Goal: Communication & Community: Answer question/provide support

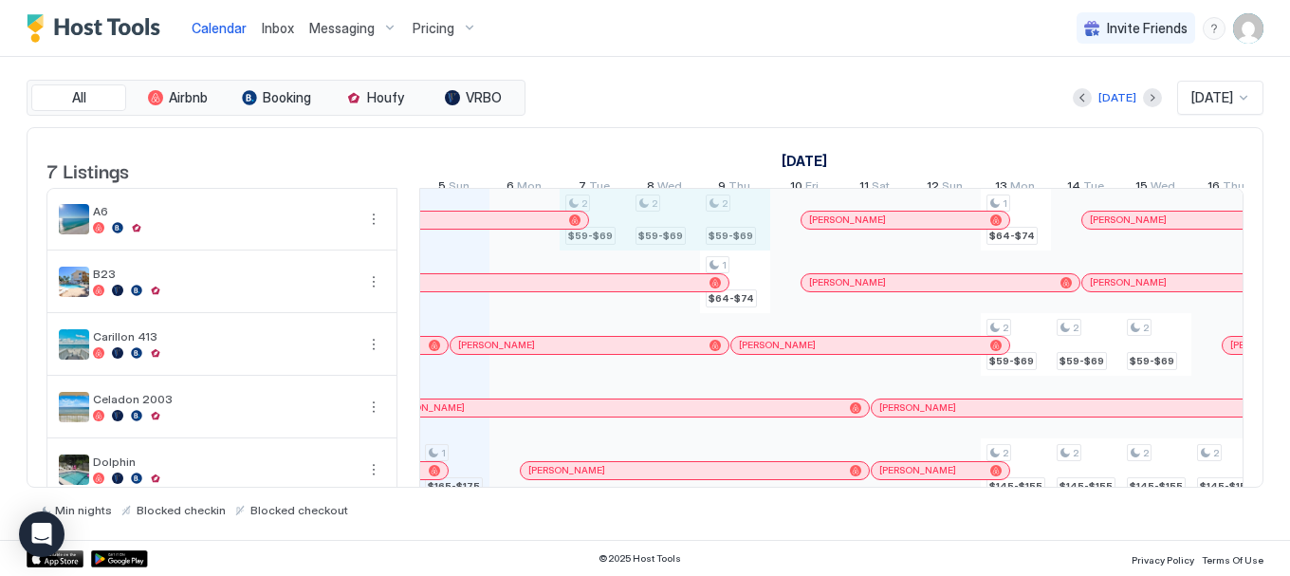
drag, startPoint x: 603, startPoint y: 243, endPoint x: 726, endPoint y: 251, distance: 122.7
click at [726, 251] on div "1 $165-$175 2 $59-$69 2 $59-$69 2 $59-$69 1 $64-$74 1 $73-$87 1 $64-$74 2 $59-$…" at bounding box center [1191, 407] width 3650 height 437
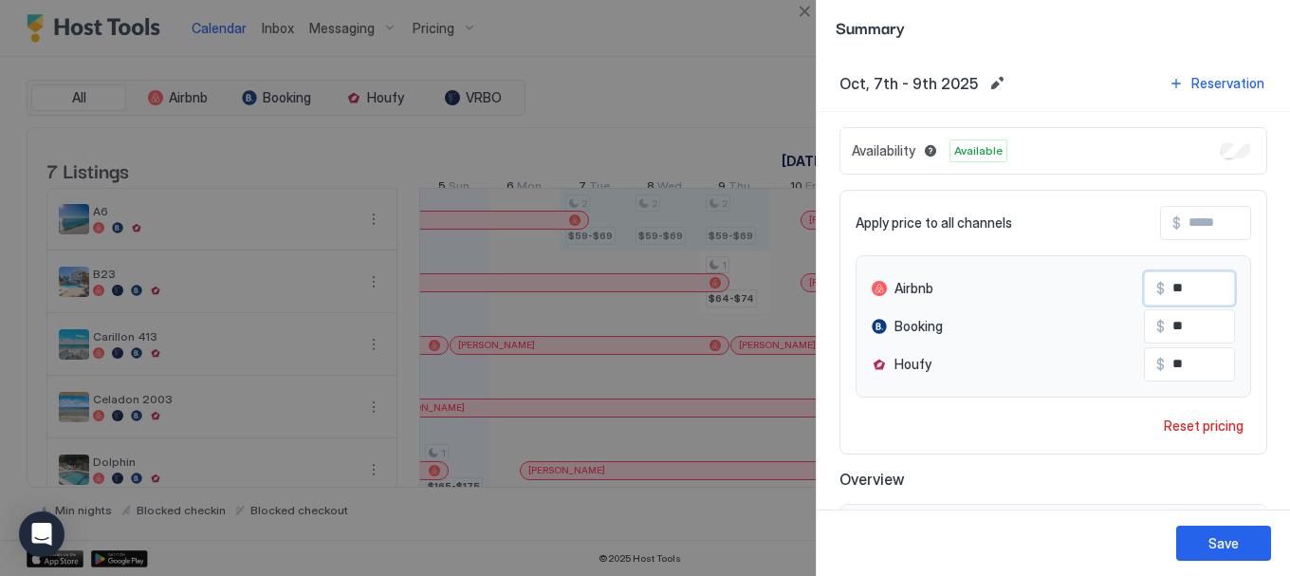
drag, startPoint x: 1175, startPoint y: 289, endPoint x: 1151, endPoint y: 290, distance: 24.7
click at [1165, 290] on input "**" at bounding box center [1241, 288] width 152 height 32
type input "**"
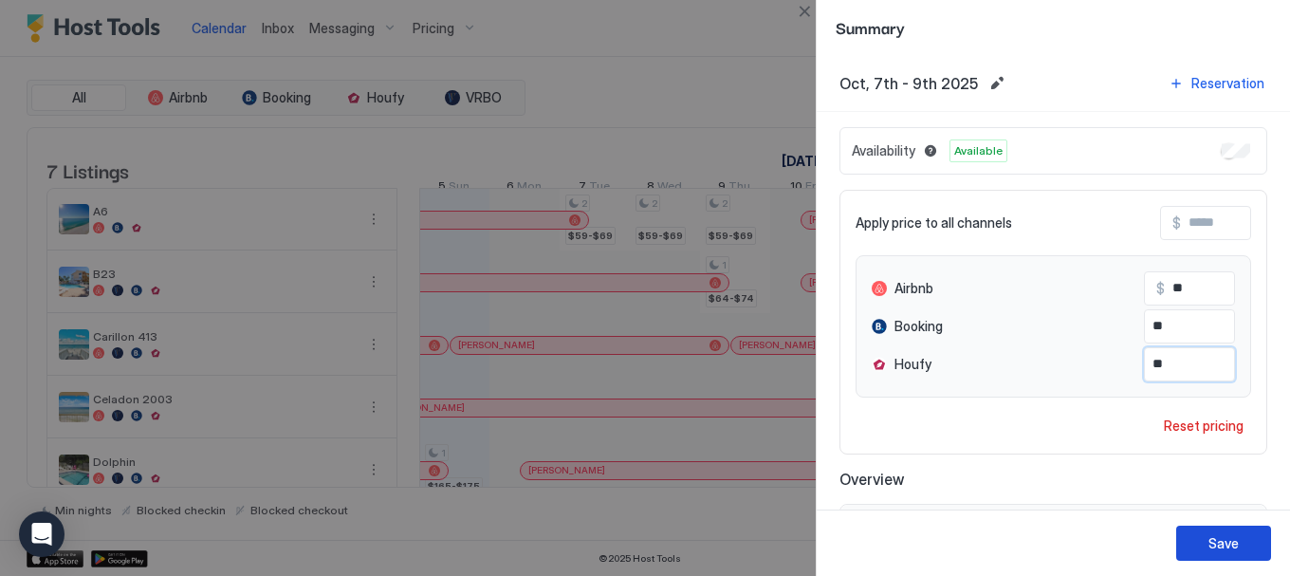
type input "**"
click at [1217, 535] on div "Save" at bounding box center [1224, 543] width 30 height 20
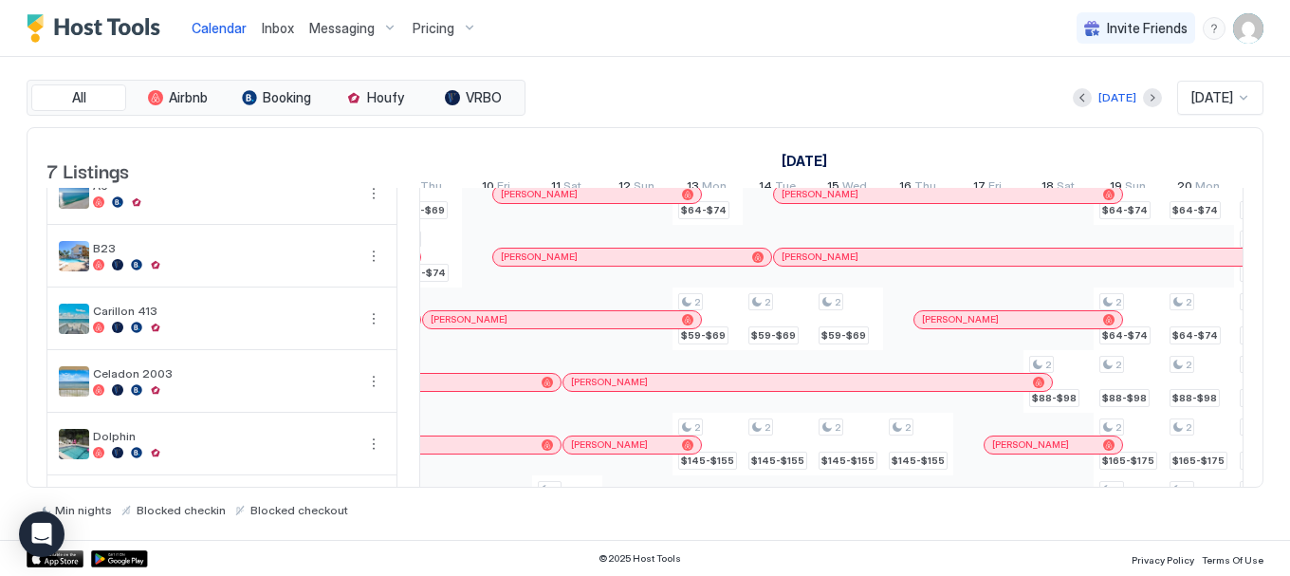
scroll to position [0, 0]
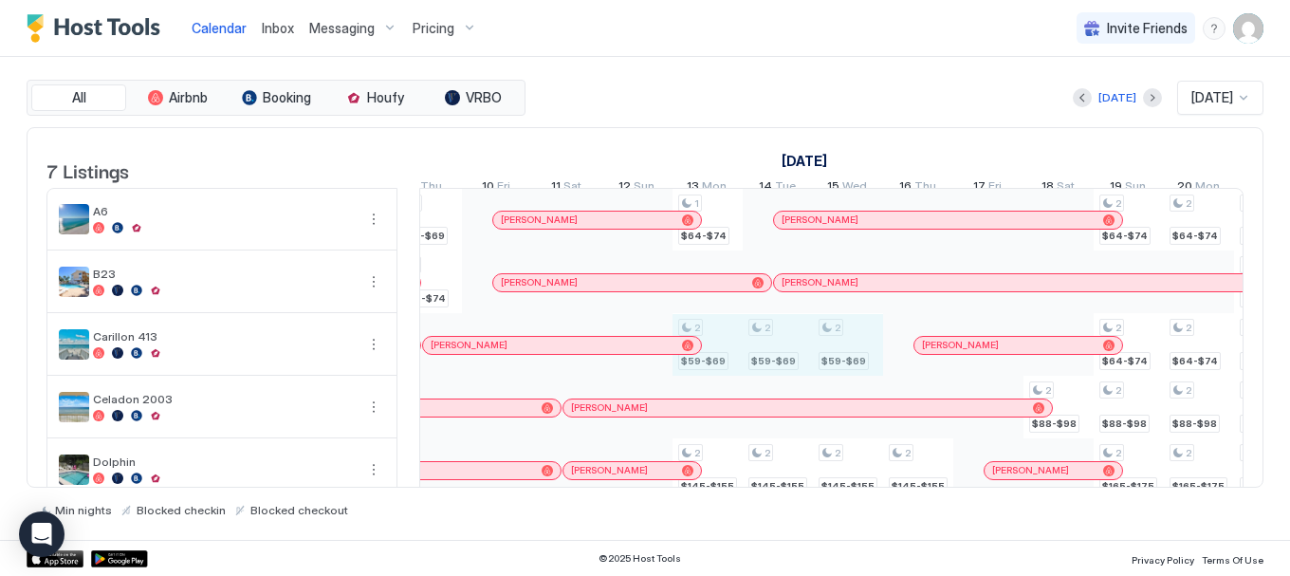
drag, startPoint x: 725, startPoint y: 367, endPoint x: 850, endPoint y: 370, distance: 125.3
click at [850, 370] on div "1 $165-$175 2 $59-$69 2 $59-$69 2 $59-$69 1 $64-$74 1 $73-$87 1 $64-$74 2 $59-$…" at bounding box center [883, 407] width 3650 height 437
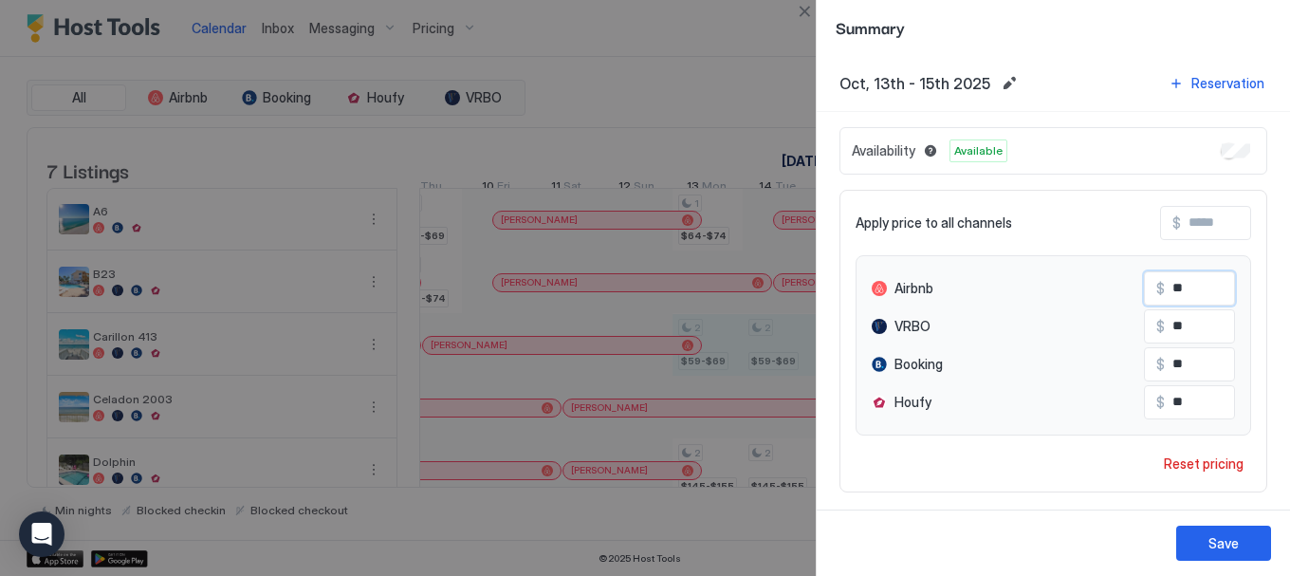
click at [1099, 284] on div "Airbnb $ **" at bounding box center [1053, 288] width 363 height 34
type input "**"
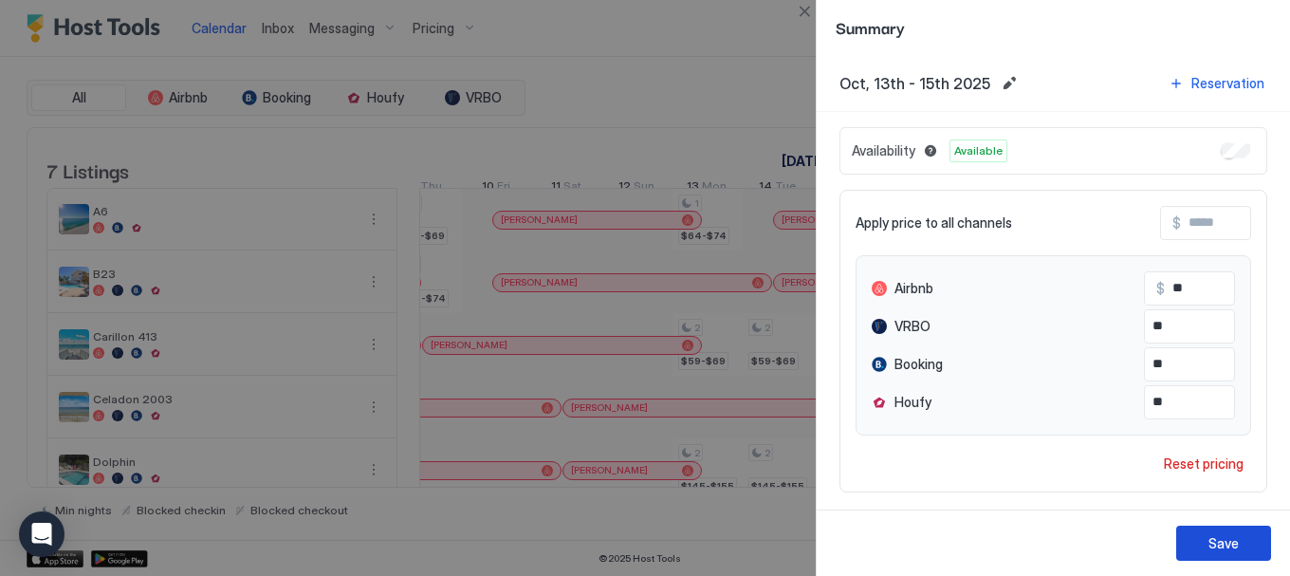
click at [1210, 548] on div "Save" at bounding box center [1224, 543] width 30 height 20
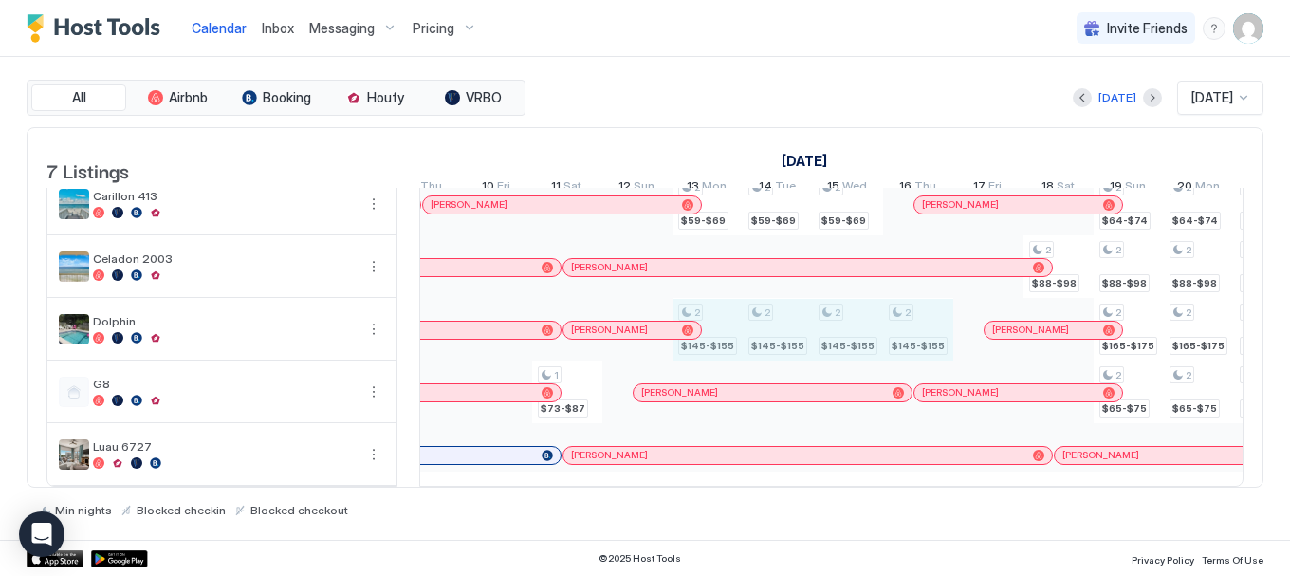
click at [937, 334] on div "1 $165-$175 2 $54-$64 2 $54-$64 2 $54-$64 1 $64-$74 1 $73-$87 1 $64-$74 2 $59-$…" at bounding box center [883, 266] width 3650 height 437
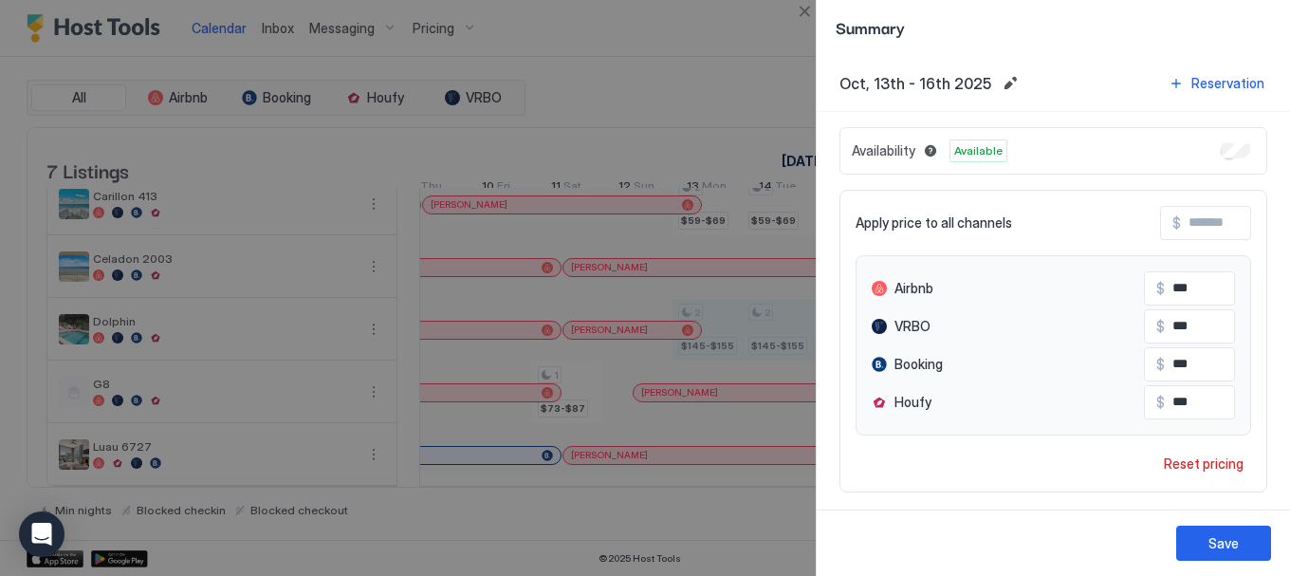
drag, startPoint x: 1196, startPoint y: 285, endPoint x: 1048, endPoint y: 362, distance: 167.2
click at [1099, 284] on div "Airbnb $ ***" at bounding box center [1053, 288] width 363 height 34
type input "***"
type input "*"
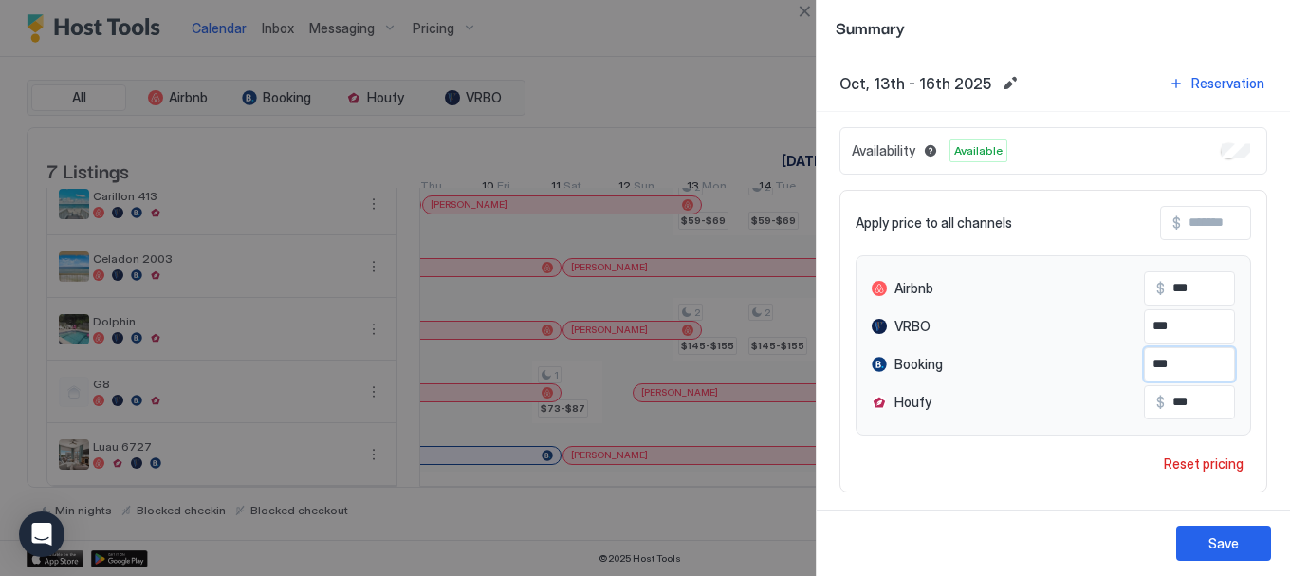
type input "***"
click at [1216, 546] on div "Save" at bounding box center [1224, 543] width 30 height 20
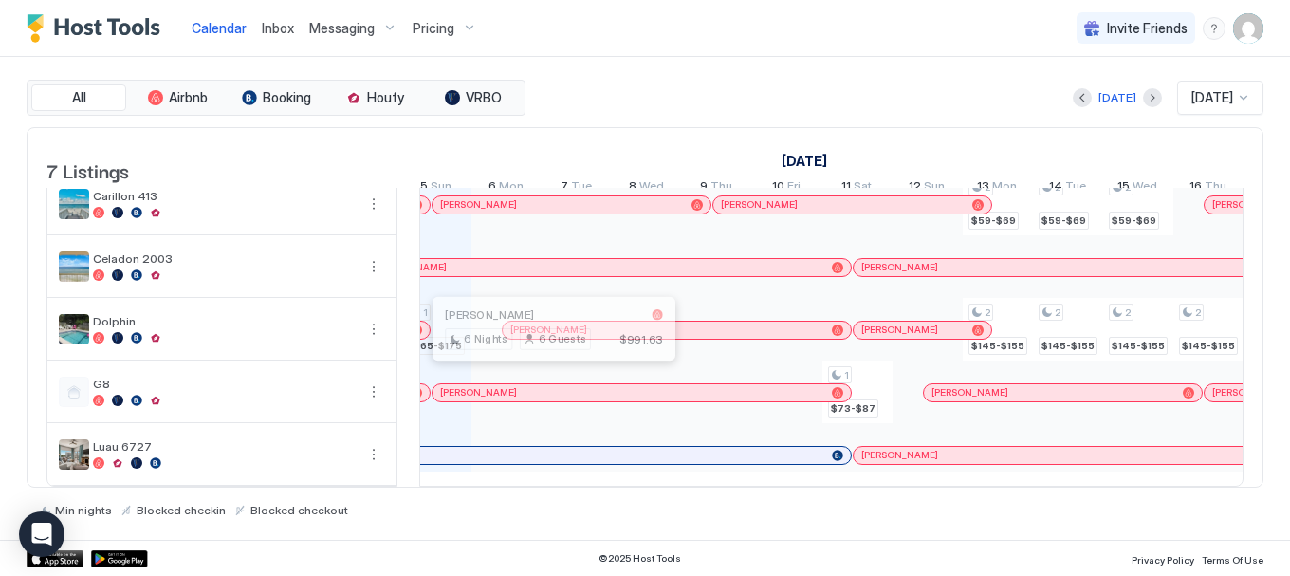
click at [547, 385] on div at bounding box center [547, 392] width 15 height 15
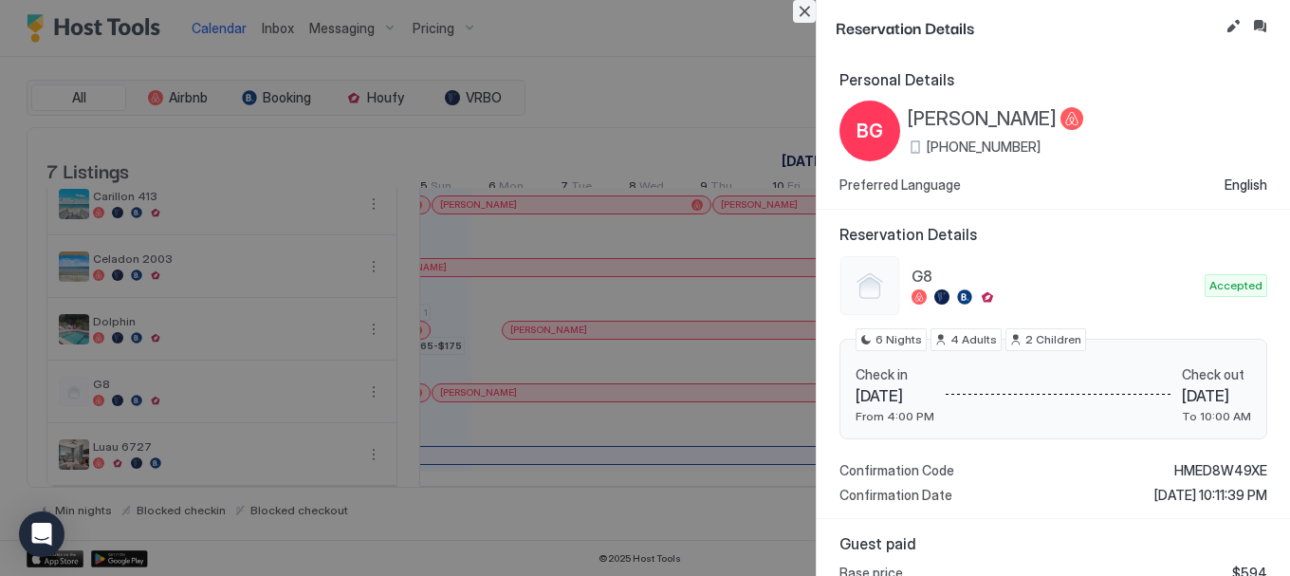
click at [802, 13] on button "Close" at bounding box center [804, 11] width 23 height 23
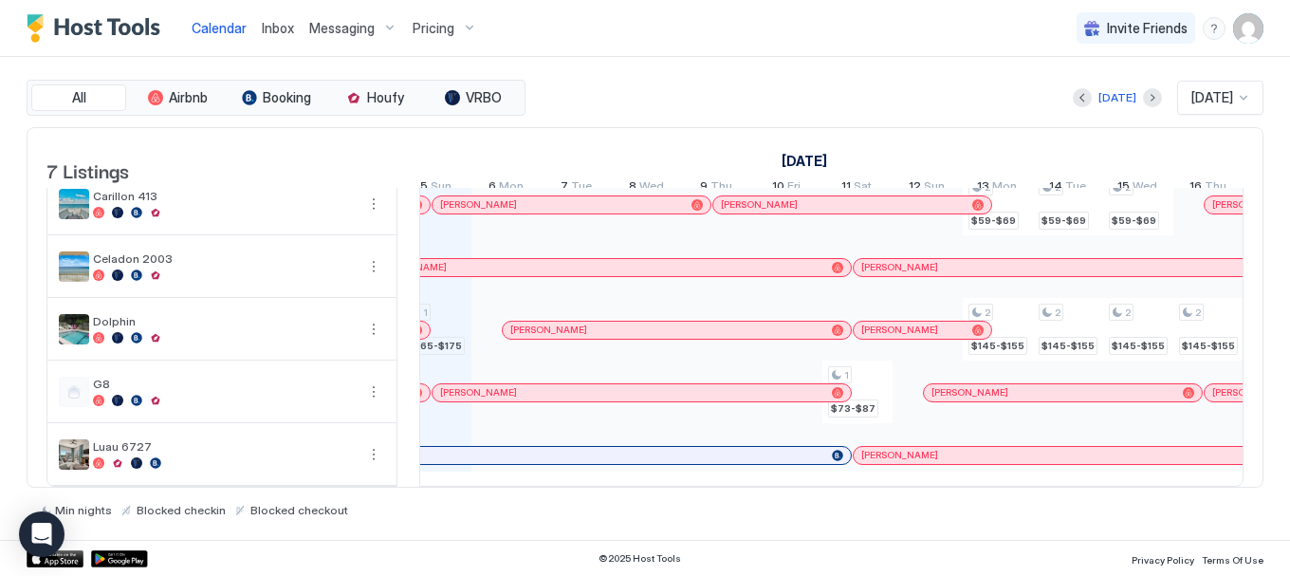
click at [692, 385] on div at bounding box center [691, 392] width 15 height 15
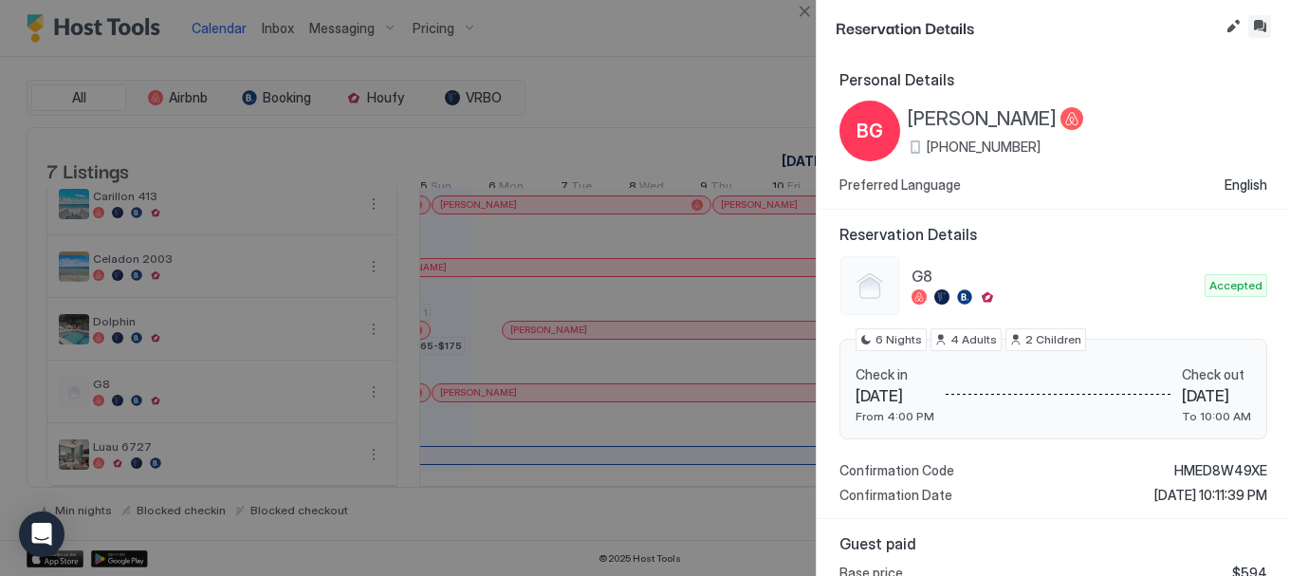
click at [1259, 27] on button "Inbox" at bounding box center [1259, 26] width 23 height 23
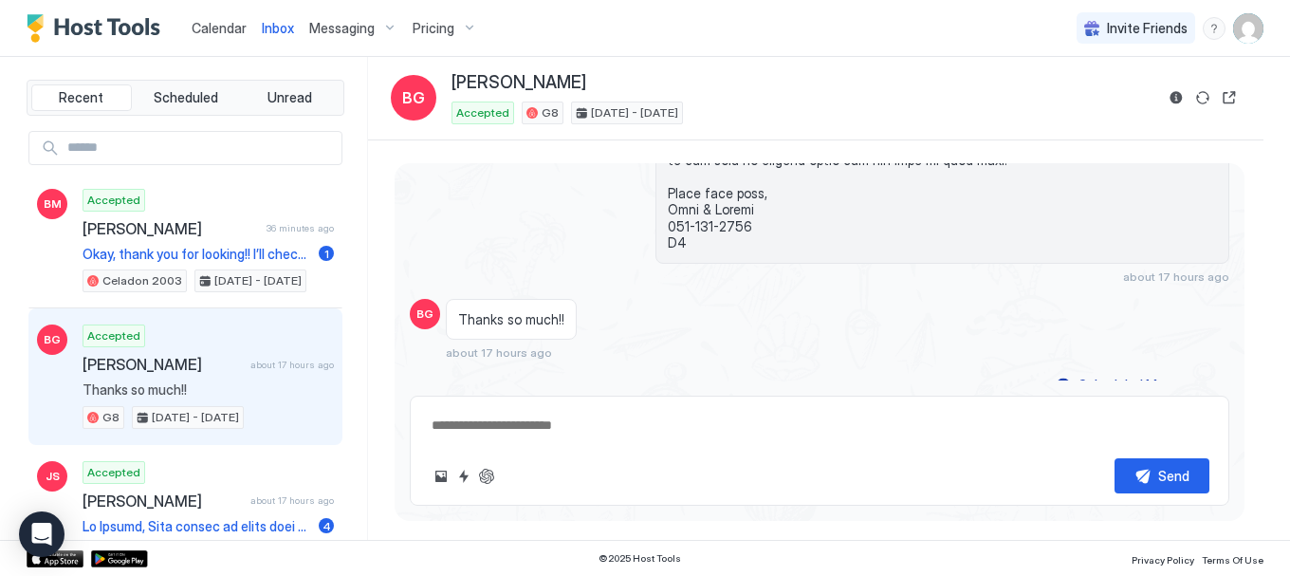
scroll to position [3829, 0]
click at [351, 30] on span "Messaging" at bounding box center [341, 28] width 65 height 17
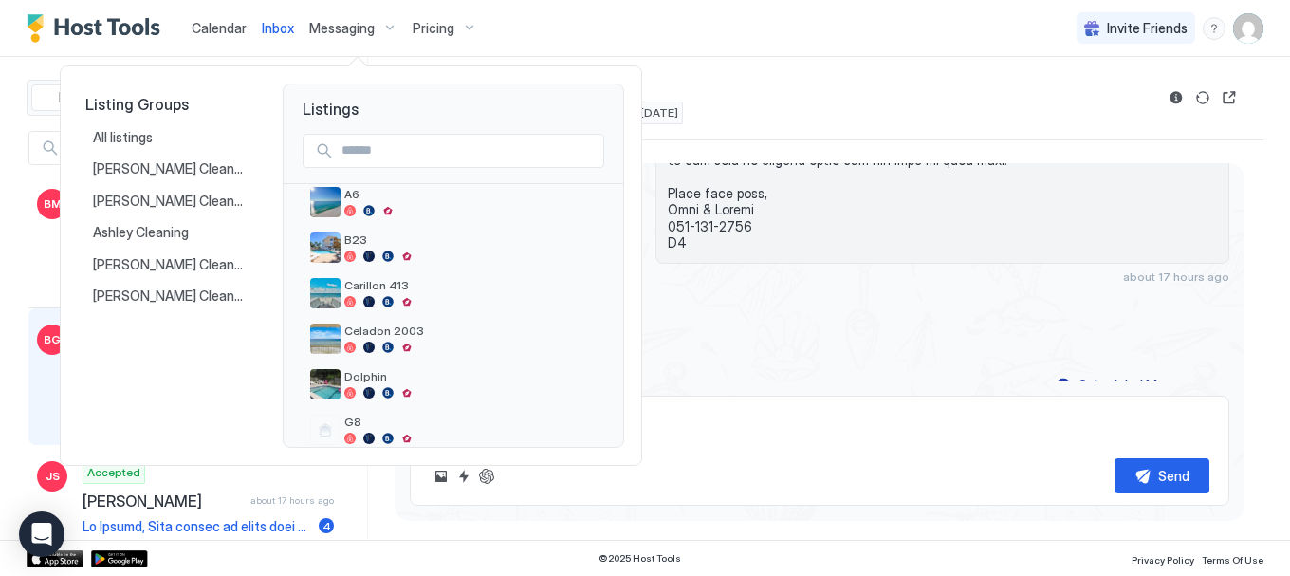
scroll to position [57, 0]
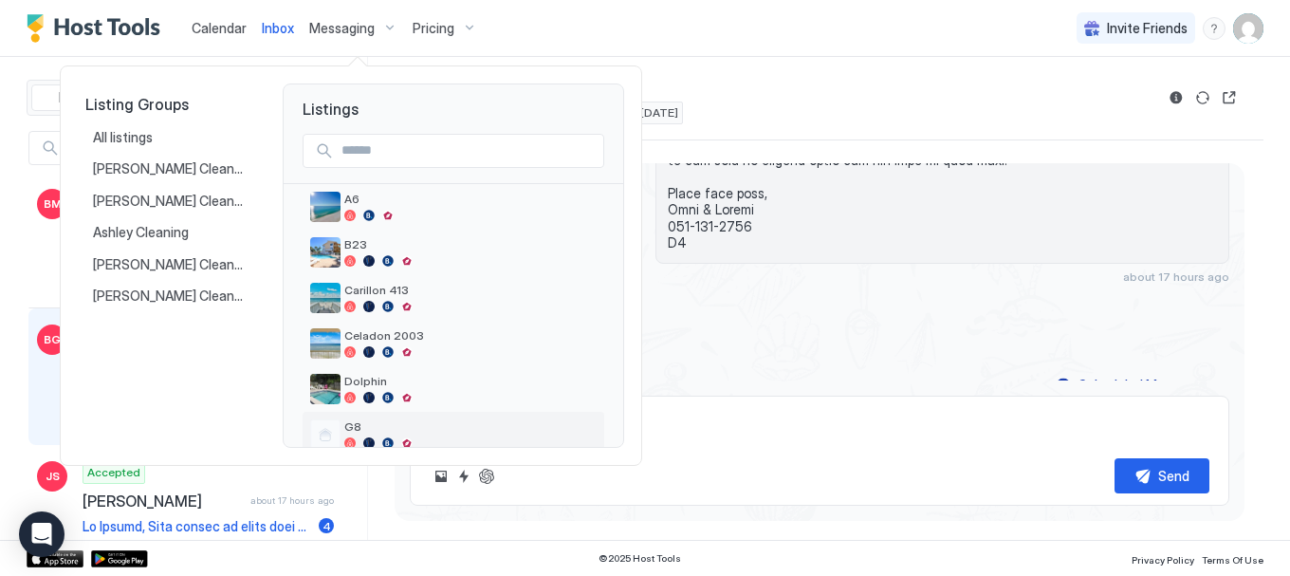
click at [364, 422] on span "G8" at bounding box center [470, 426] width 252 height 14
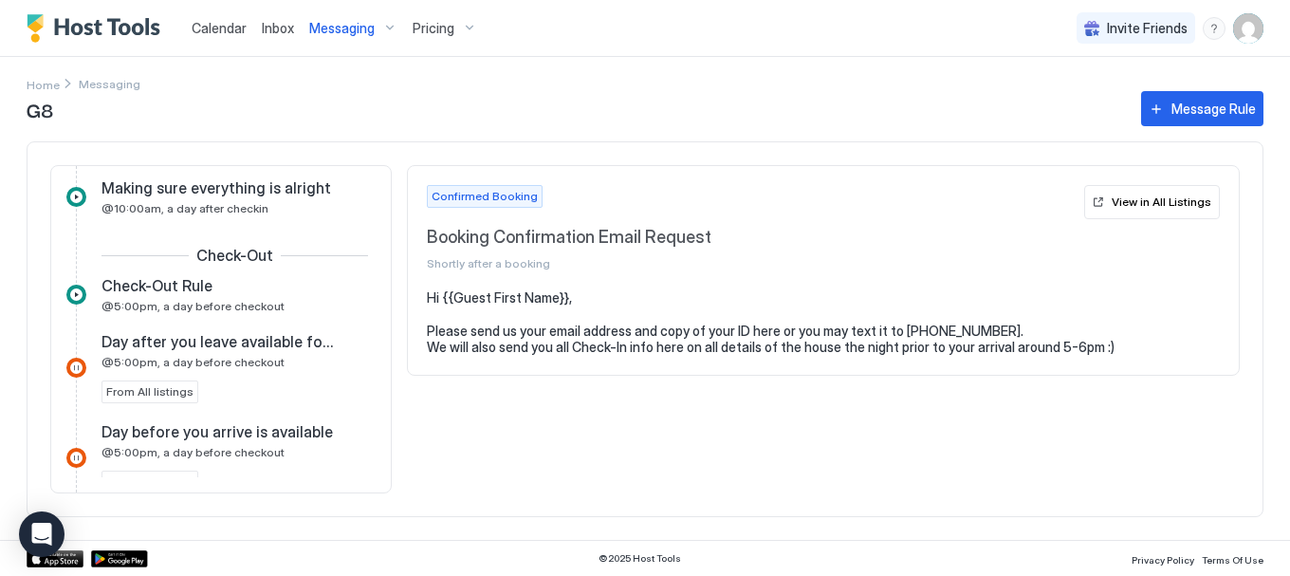
scroll to position [337, 0]
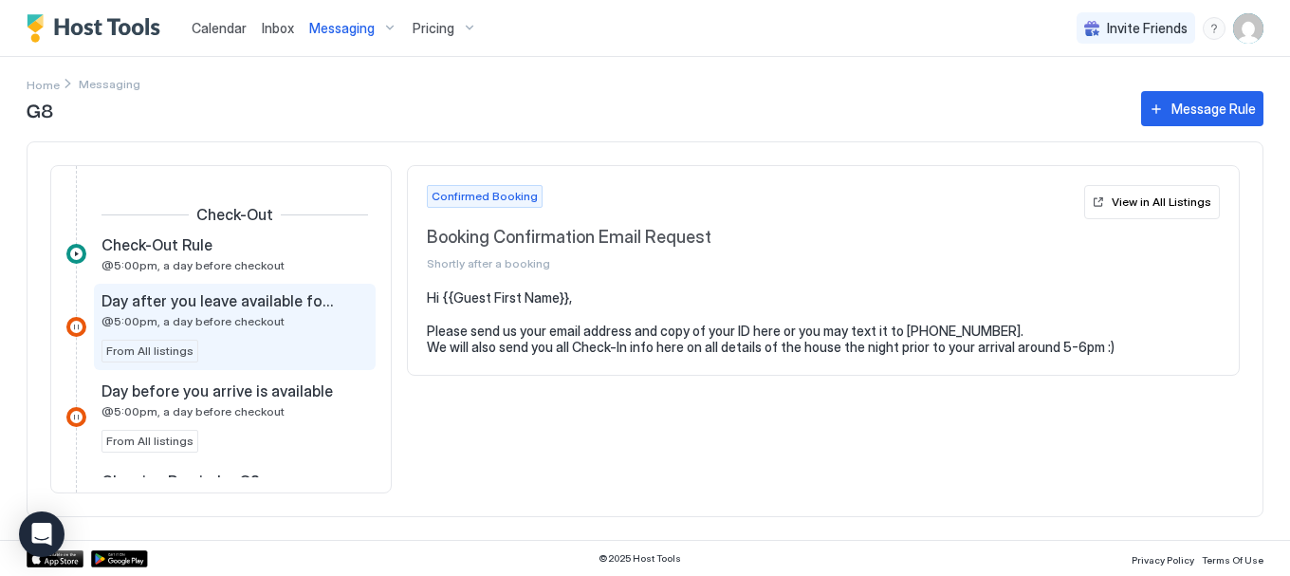
click at [130, 315] on span "@5:00pm, a day before checkout" at bounding box center [193, 321] width 183 height 14
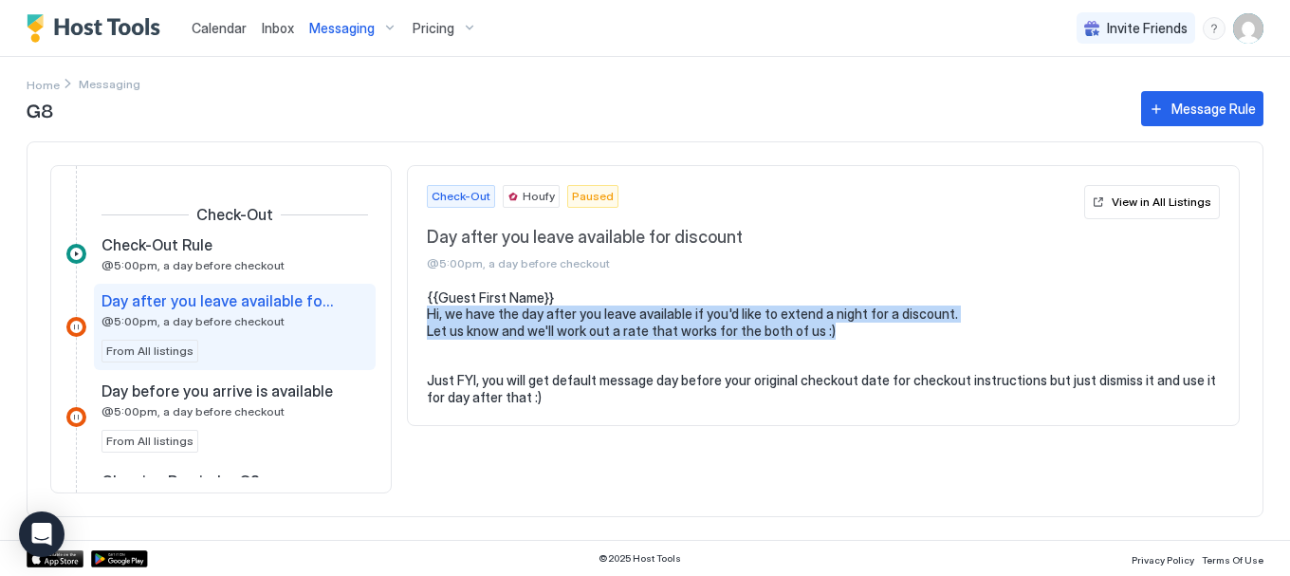
drag, startPoint x: 422, startPoint y: 314, endPoint x: 836, endPoint y: 336, distance: 414.2
click at [836, 336] on section "{{Guest First Name}} Hi, we have the day after you leave available if you'd lik…" at bounding box center [823, 357] width 831 height 136
copy pre "Hi, we have the day after you leave available if you'd like to extend a night f…"
click at [213, 12] on div "Calendar" at bounding box center [219, 27] width 70 height 35
click at [211, 31] on span "Calendar" at bounding box center [219, 28] width 55 height 16
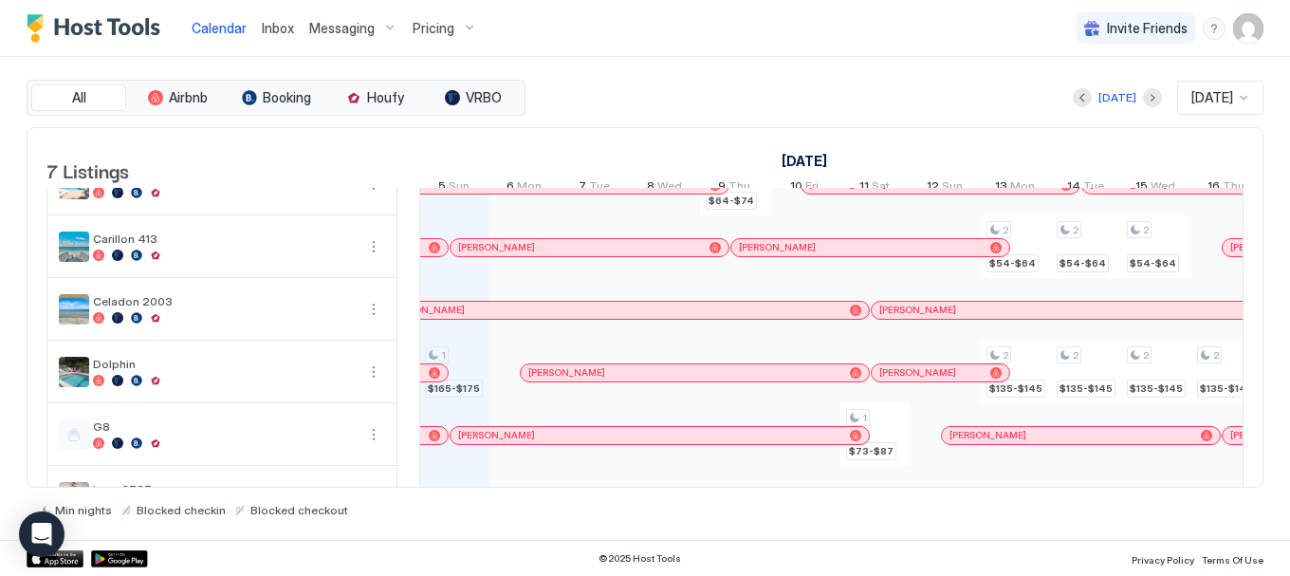
scroll to position [168, 0]
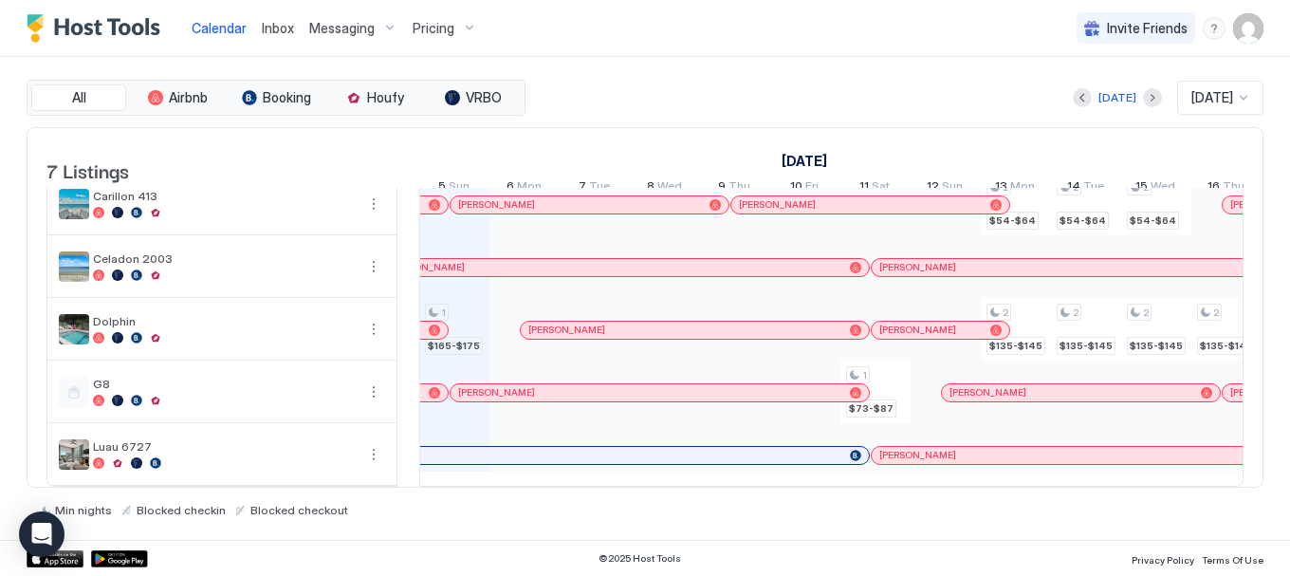
click at [604, 387] on div "[PERSON_NAME]" at bounding box center [660, 392] width 418 height 17
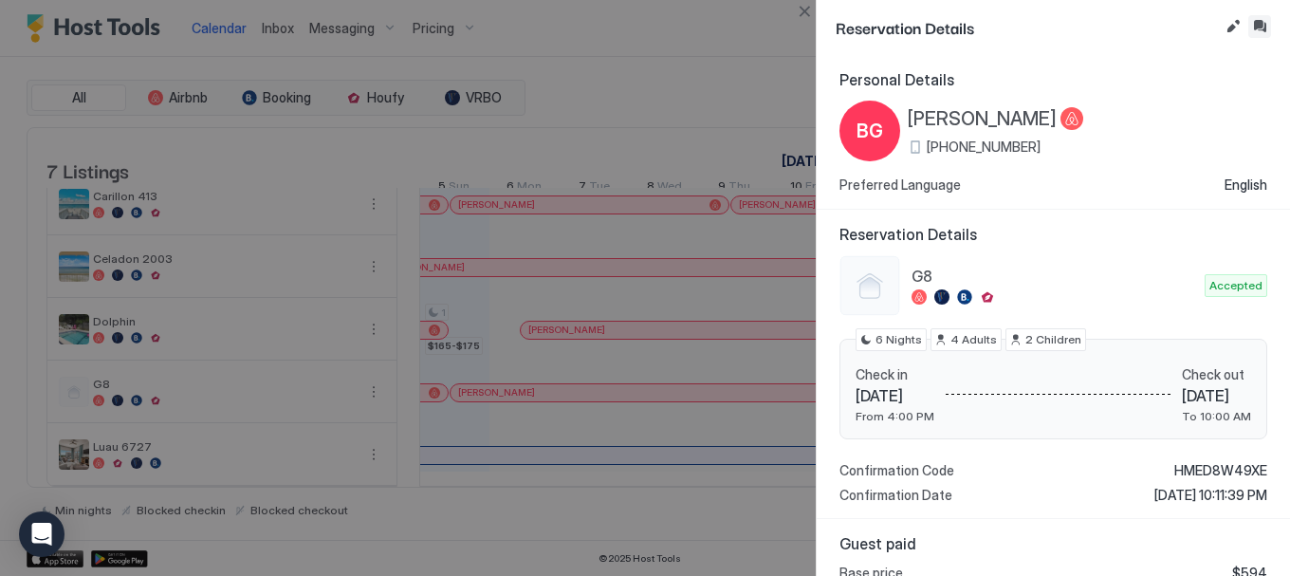
click at [1254, 28] on button "Inbox" at bounding box center [1259, 26] width 23 height 23
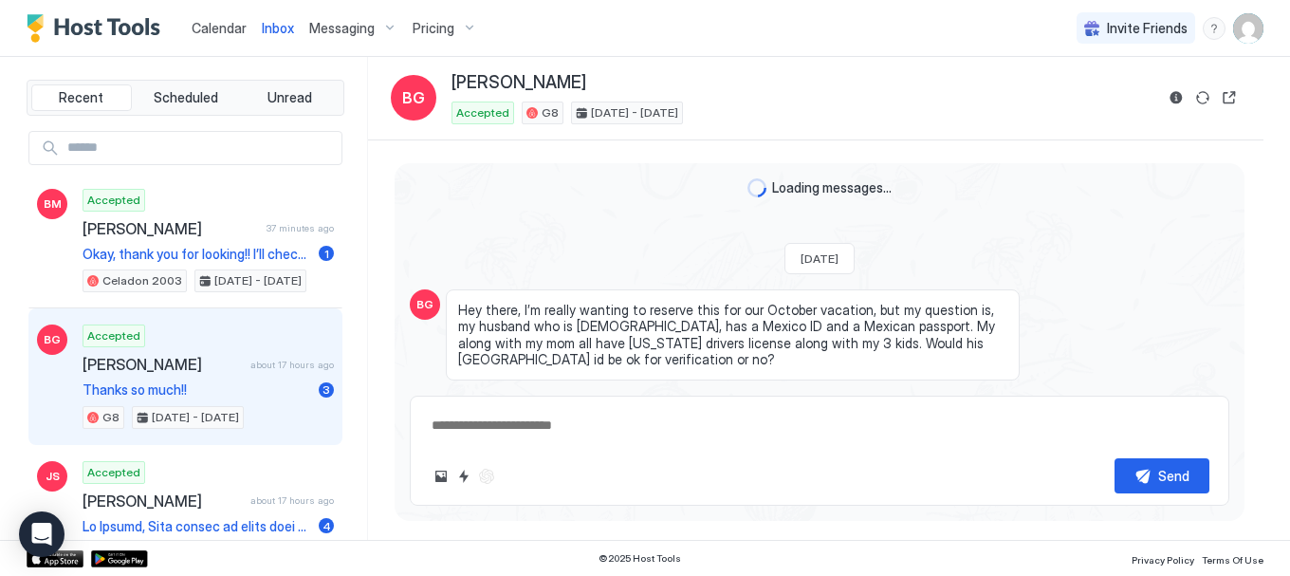
scroll to position [3829, 0]
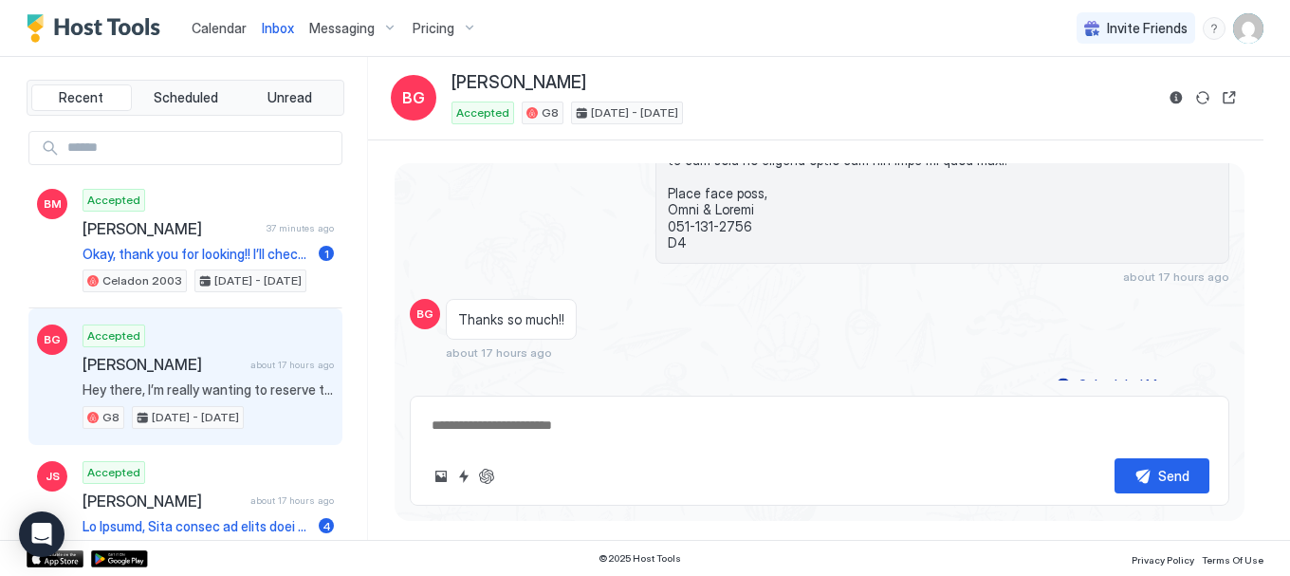
click at [615, 422] on textarea at bounding box center [820, 425] width 780 height 35
paste textarea "**********"
type textarea "*"
type textarea "**********"
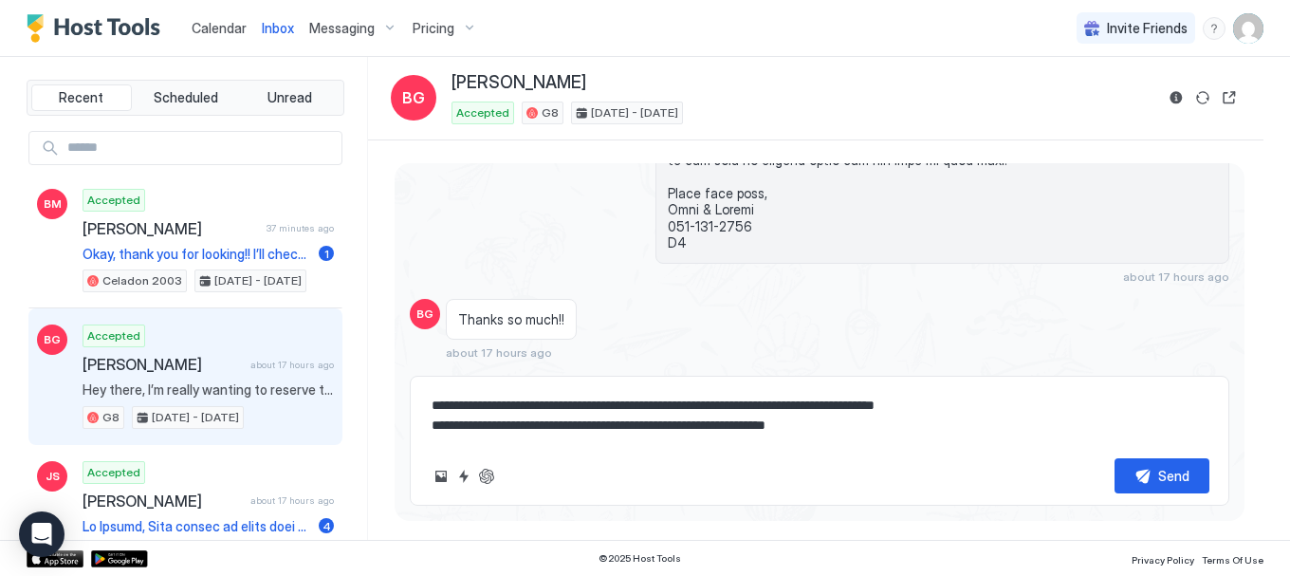
type textarea "*"
type textarea "**********"
click at [1155, 480] on button "Send" at bounding box center [1162, 475] width 95 height 35
type textarea "*"
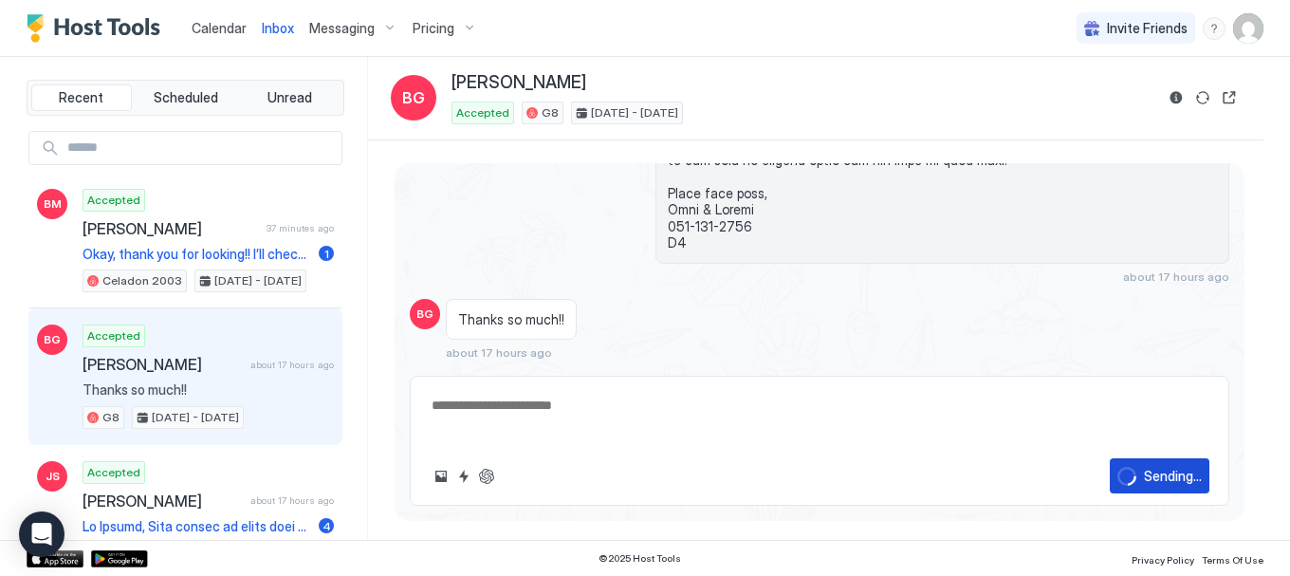
scroll to position [3983, 0]
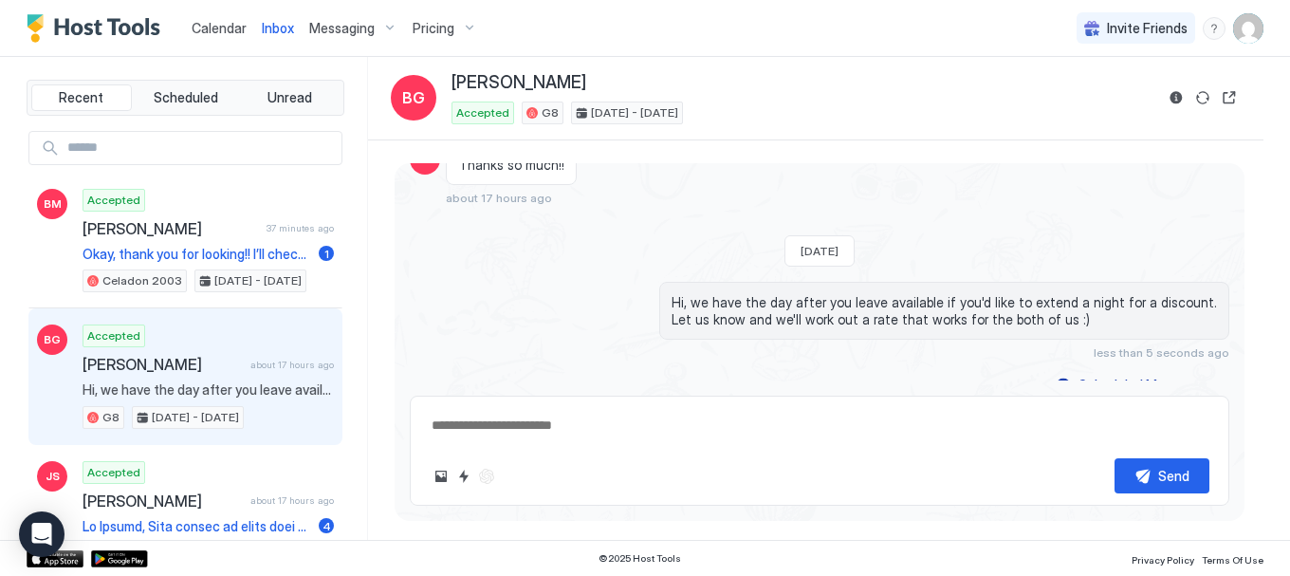
click at [207, 25] on span "Calendar" at bounding box center [219, 28] width 55 height 16
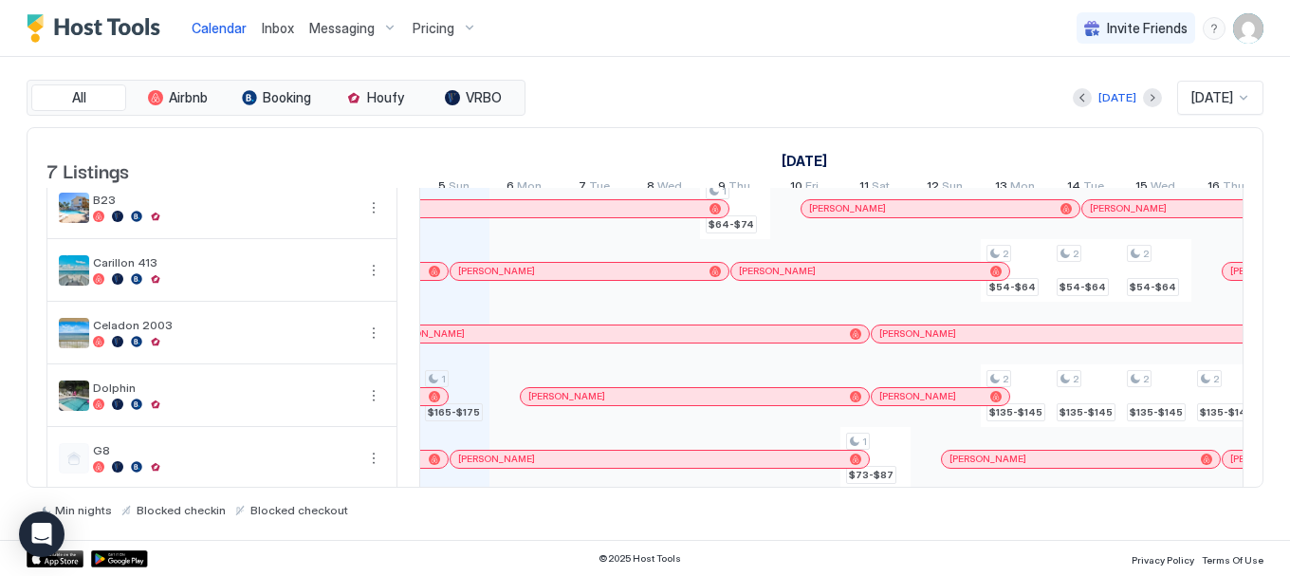
scroll to position [3, 0]
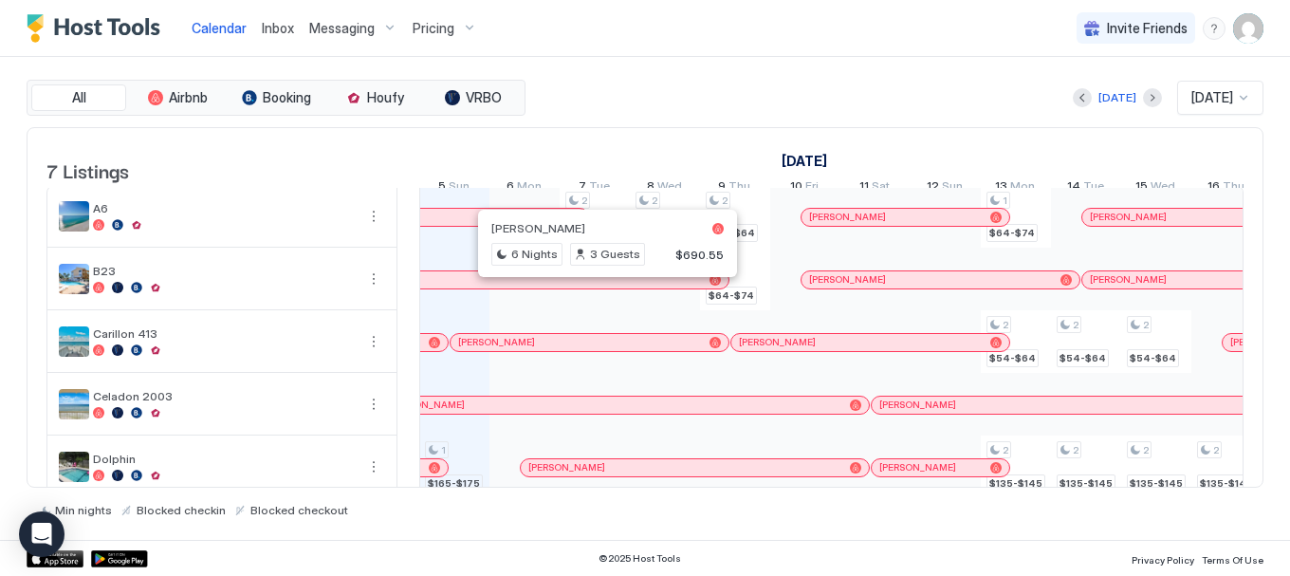
click at [601, 287] on div at bounding box center [600, 279] width 15 height 15
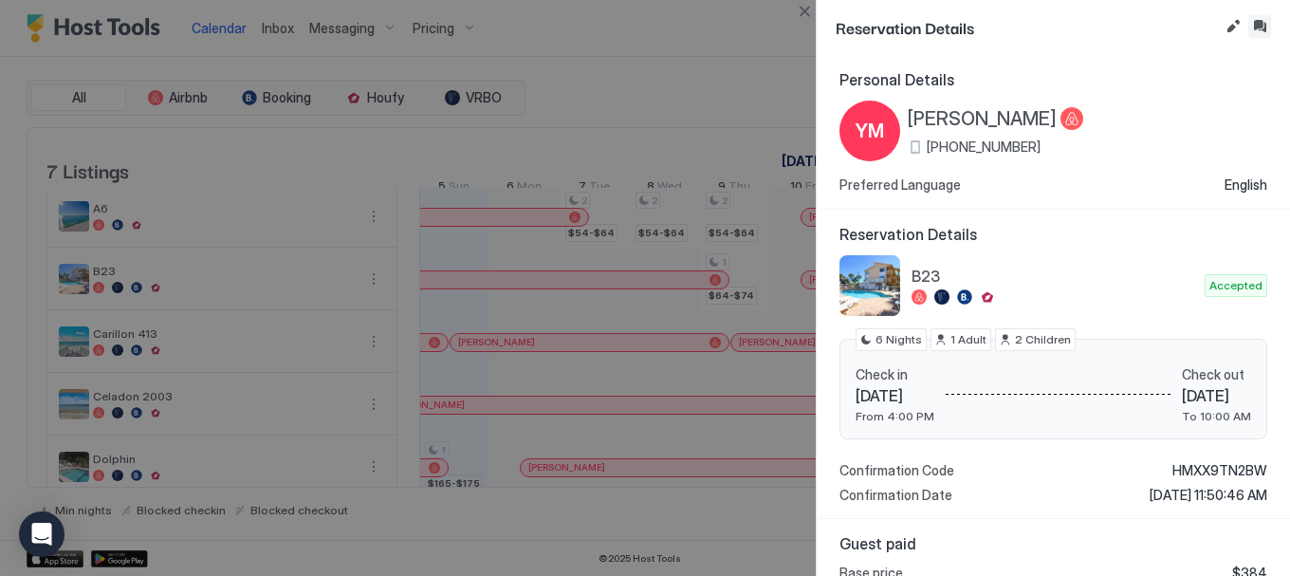
click at [1257, 25] on button "Inbox" at bounding box center [1259, 26] width 23 height 23
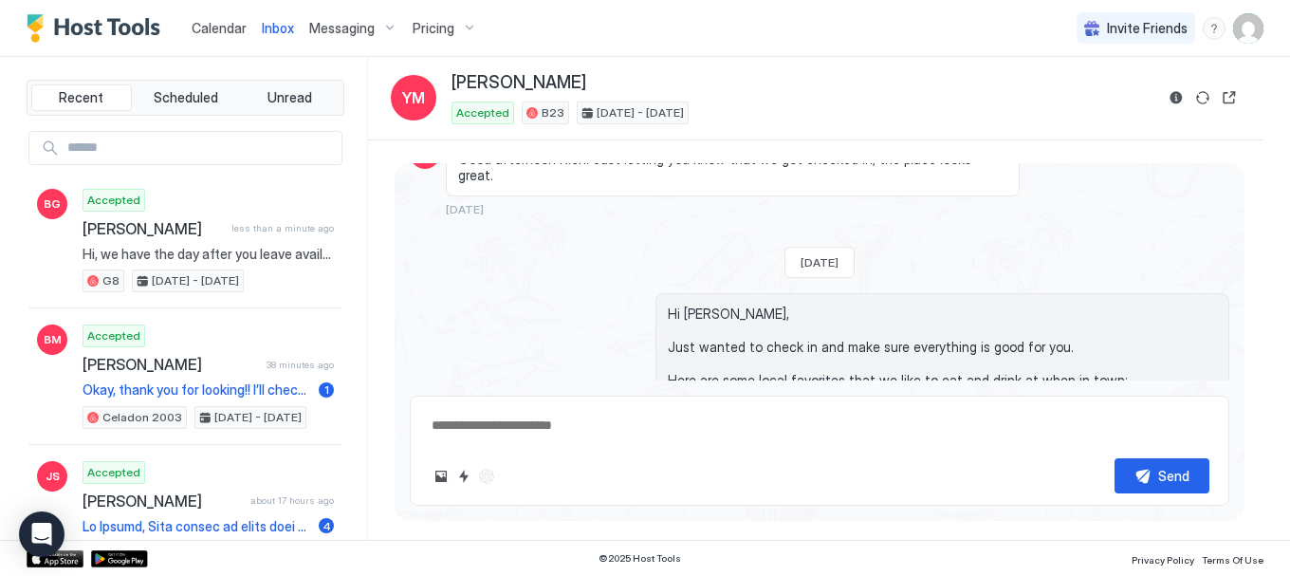
scroll to position [2873, 0]
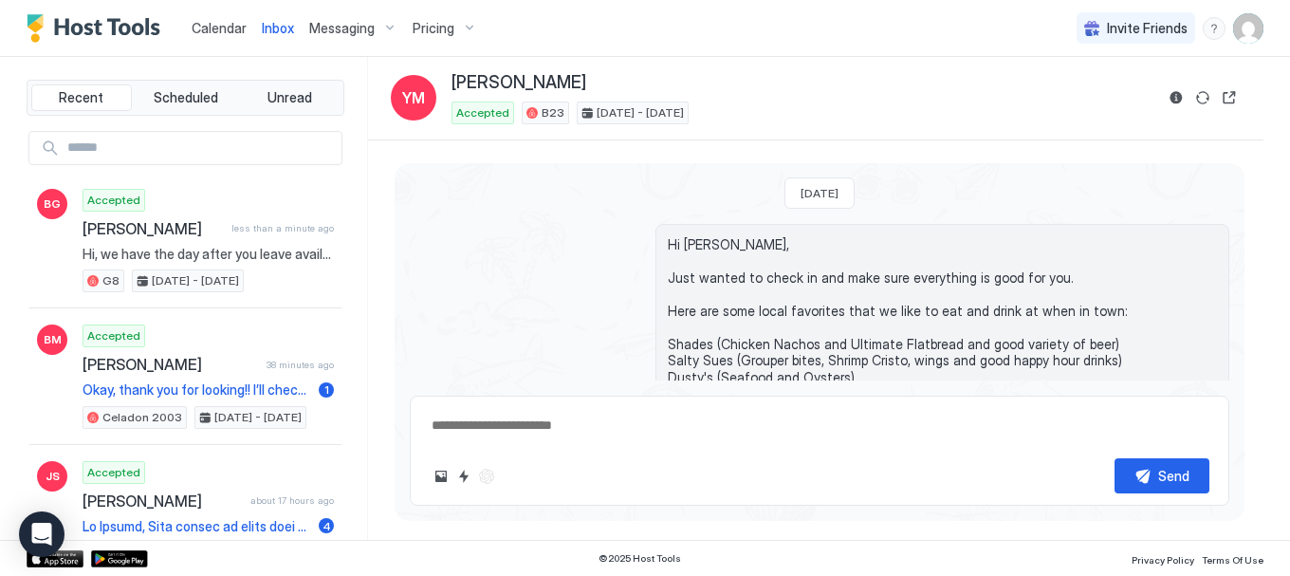
click at [661, 417] on textarea at bounding box center [820, 425] width 780 height 35
paste textarea "**********"
type textarea "*"
type textarea "**********"
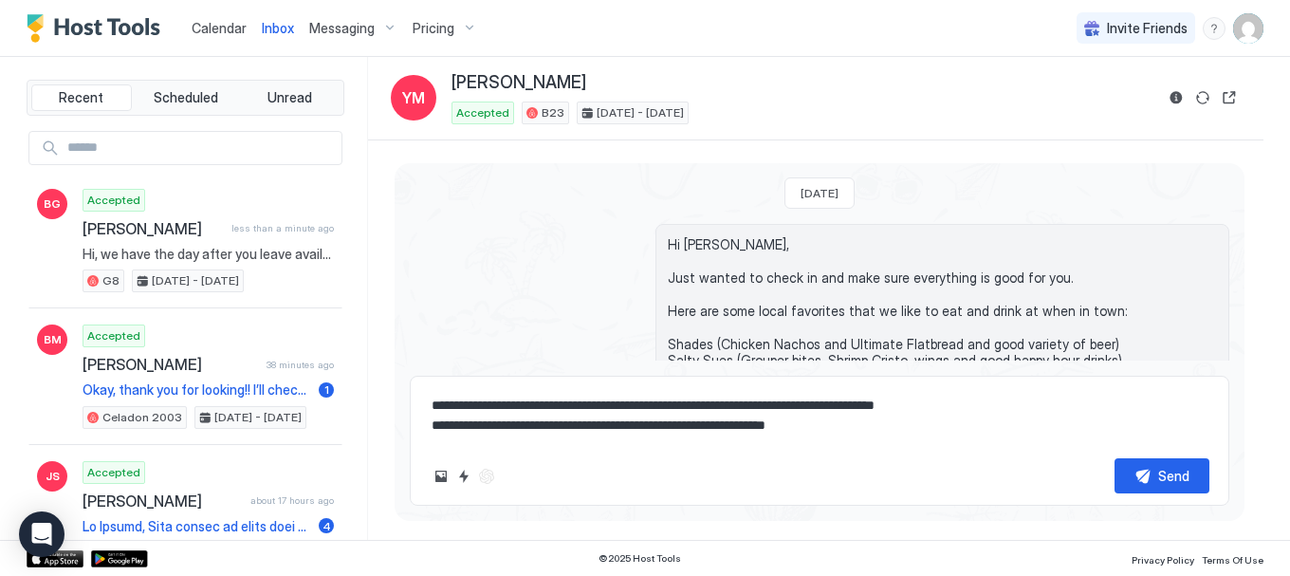
type textarea "*"
type textarea "**********"
click at [1145, 477] on button "Send" at bounding box center [1162, 475] width 95 height 35
type textarea "*"
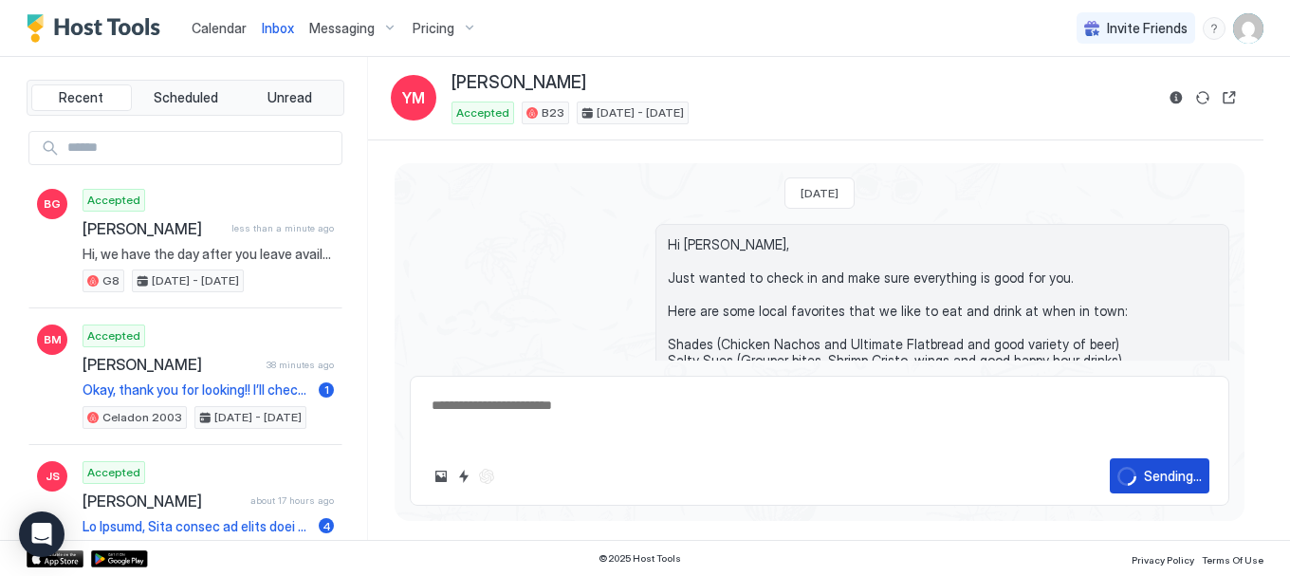
scroll to position [3028, 0]
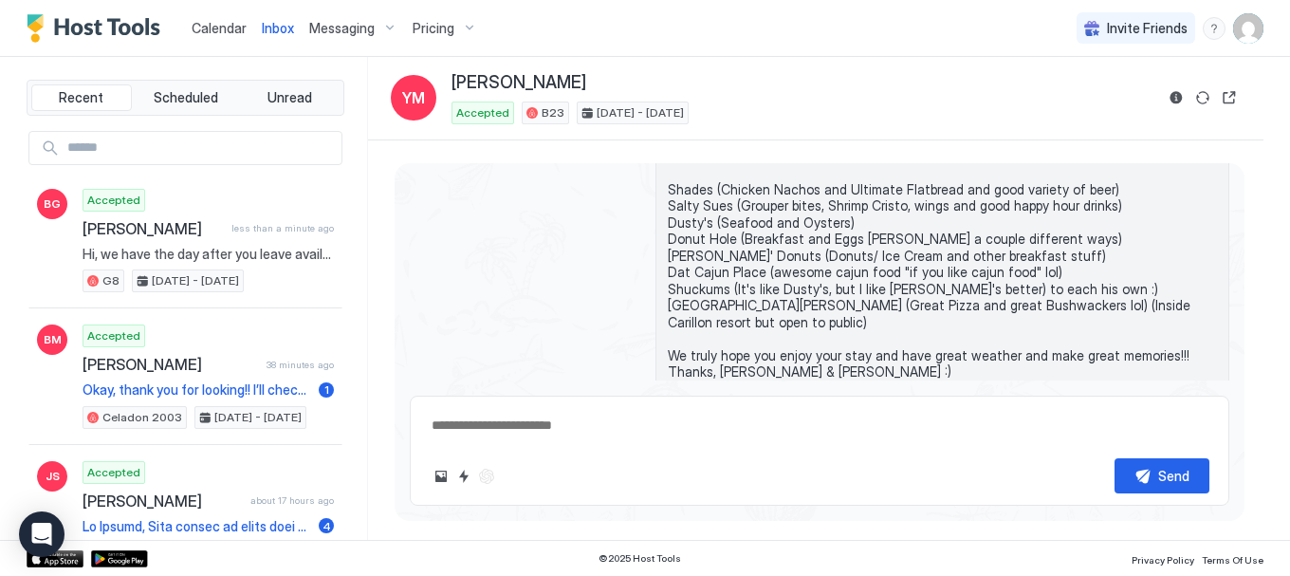
click at [224, 32] on span "Calendar" at bounding box center [219, 28] width 55 height 16
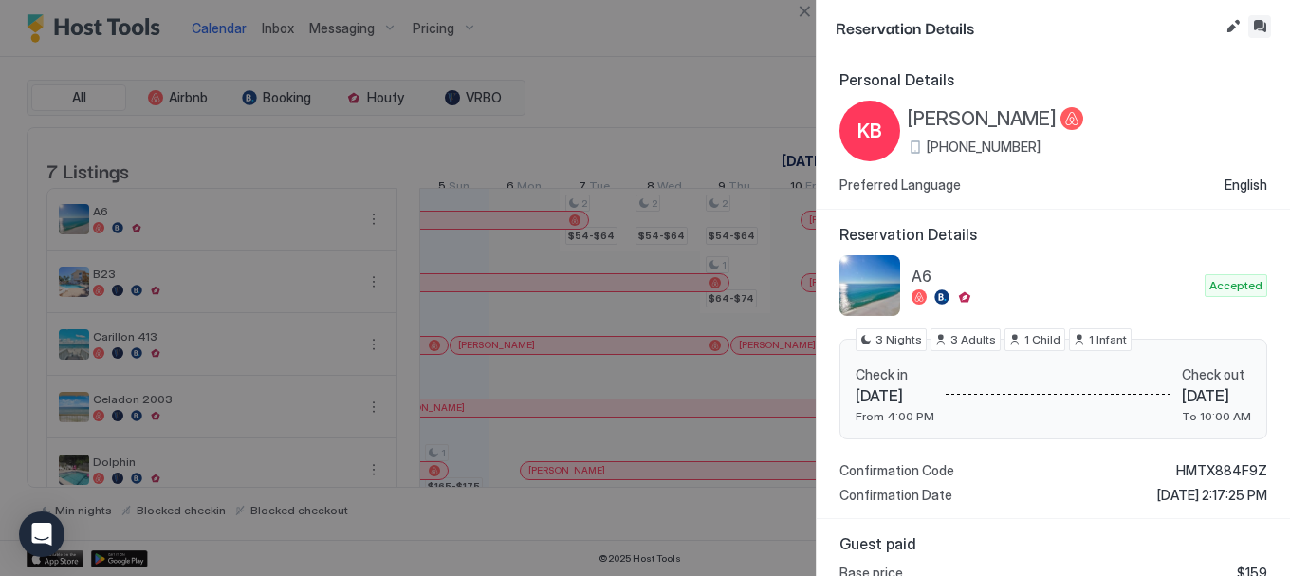
click at [1266, 28] on button "Inbox" at bounding box center [1259, 26] width 23 height 23
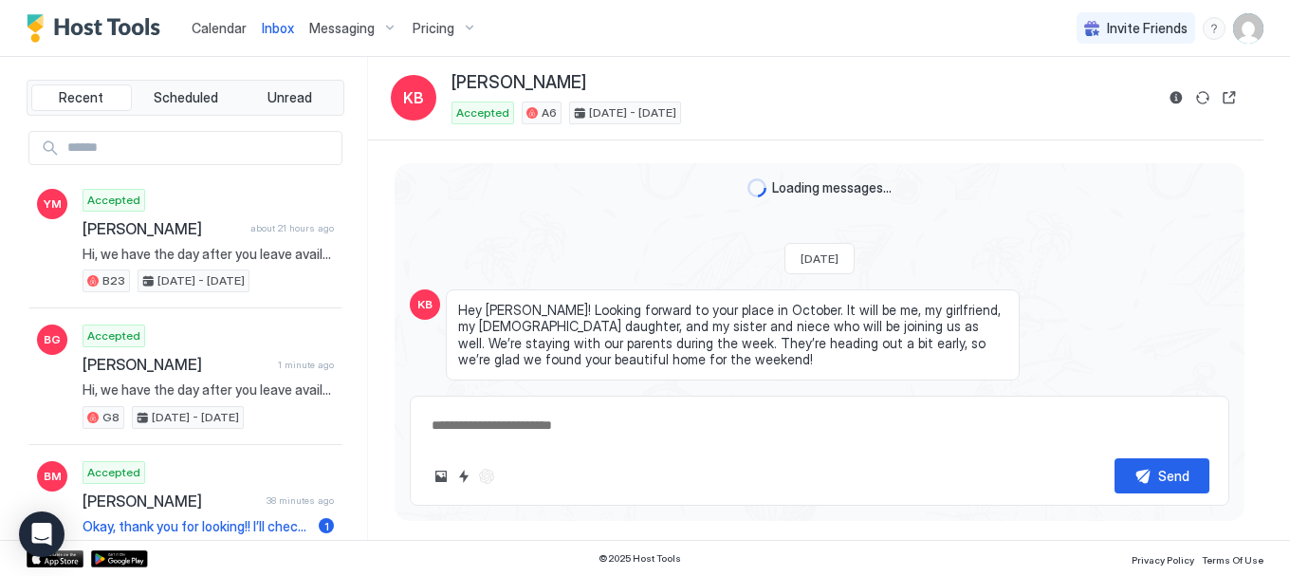
scroll to position [632, 0]
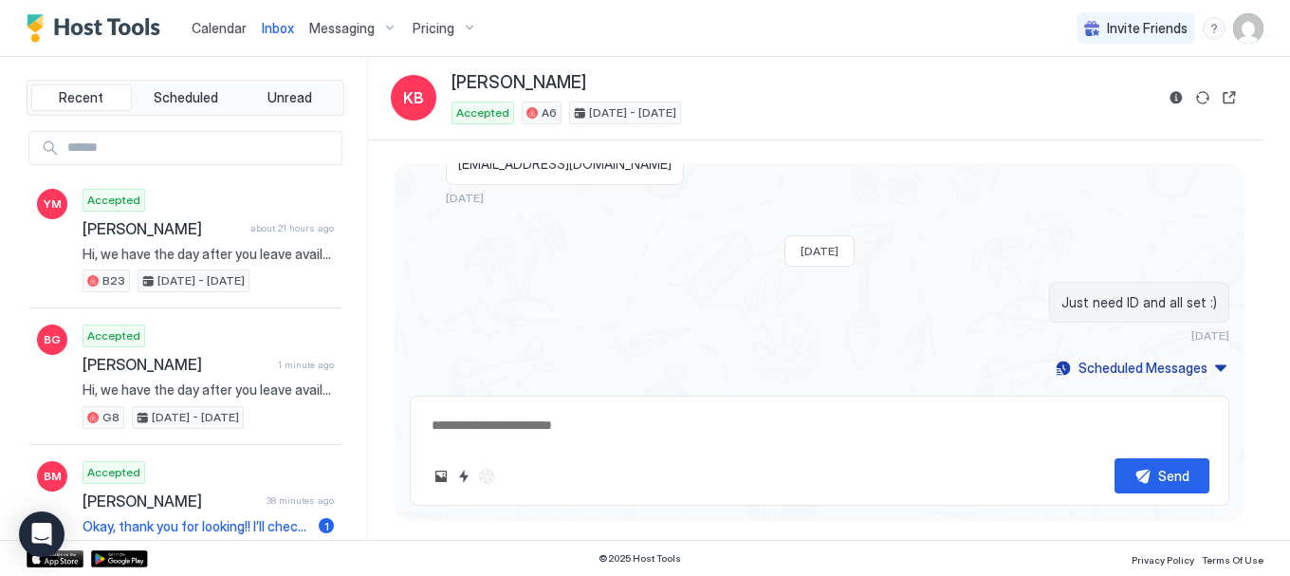
click at [612, 425] on textarea at bounding box center [820, 425] width 780 height 35
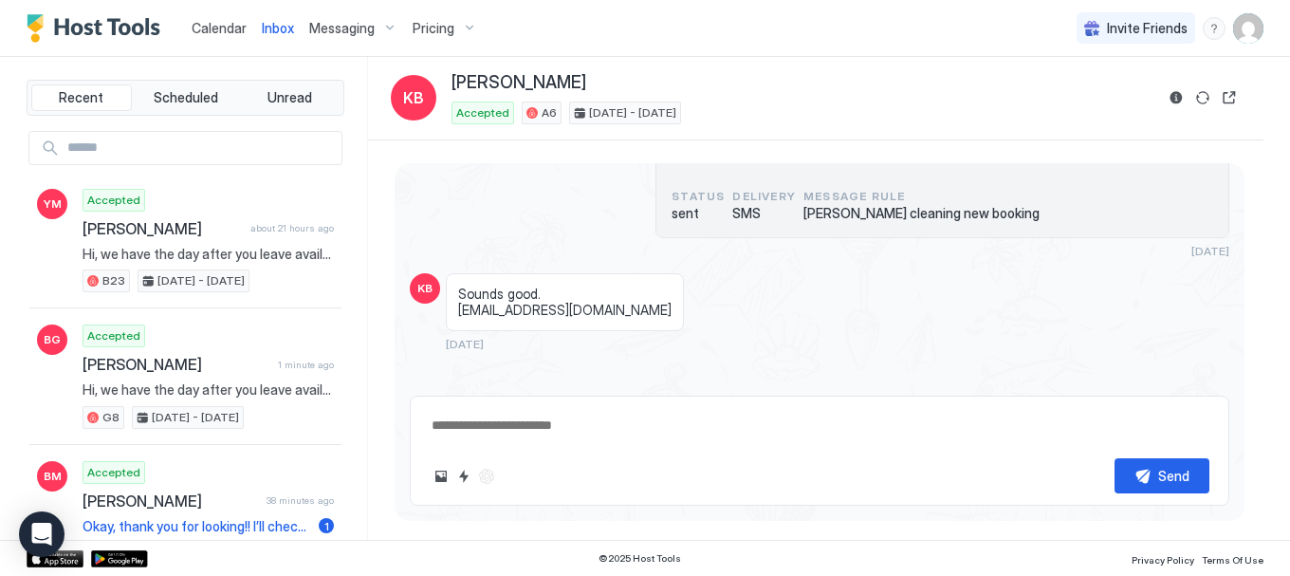
scroll to position [490, 0]
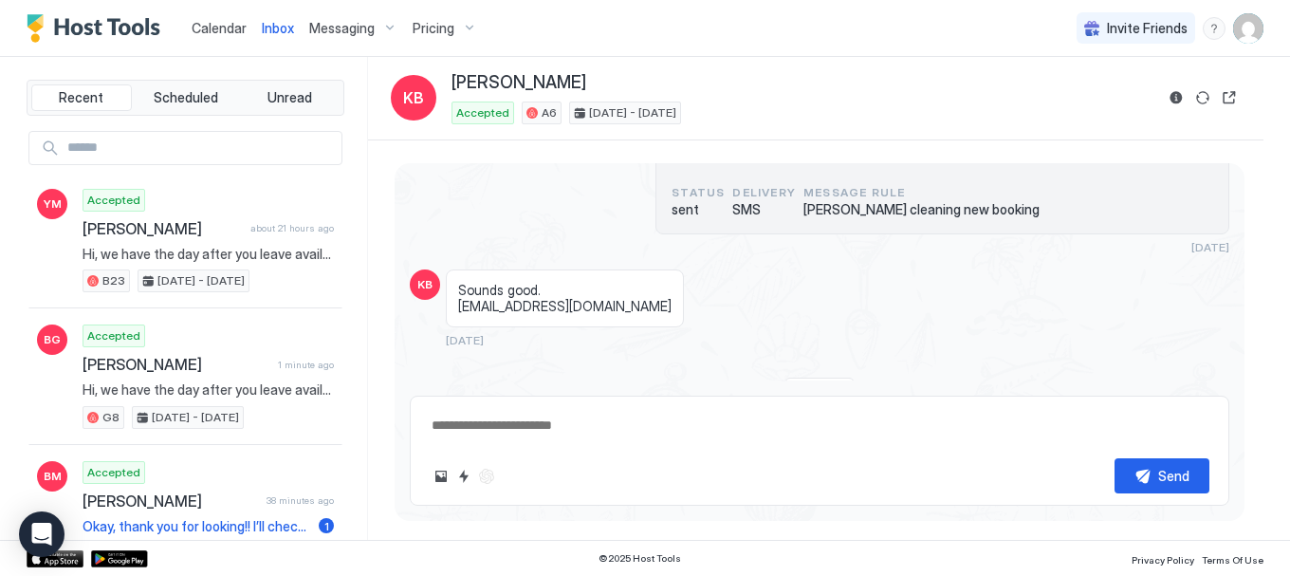
paste textarea "**********"
type textarea "*"
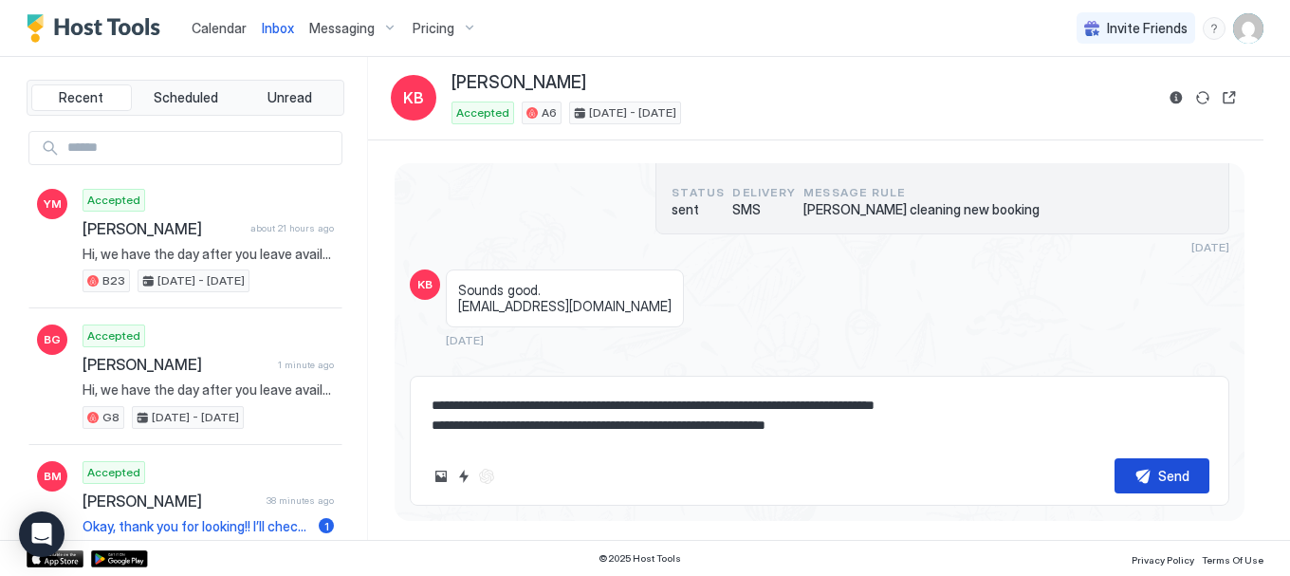
type textarea "**********"
click at [1146, 461] on button "Send" at bounding box center [1162, 475] width 95 height 35
type textarea "*"
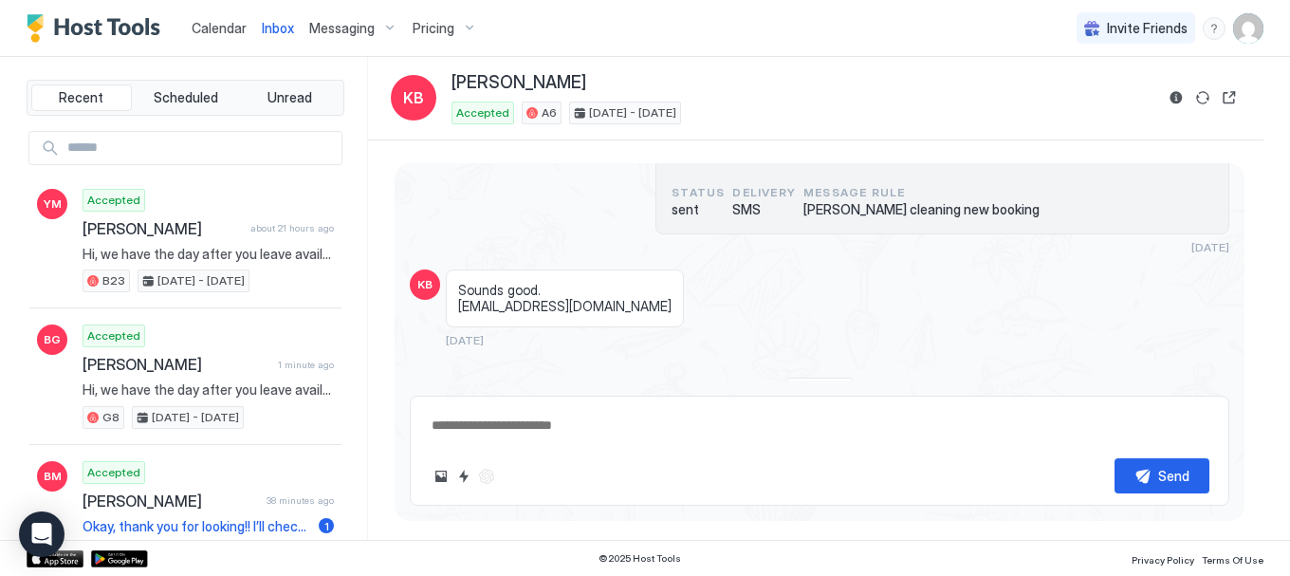
scroll to position [644, 0]
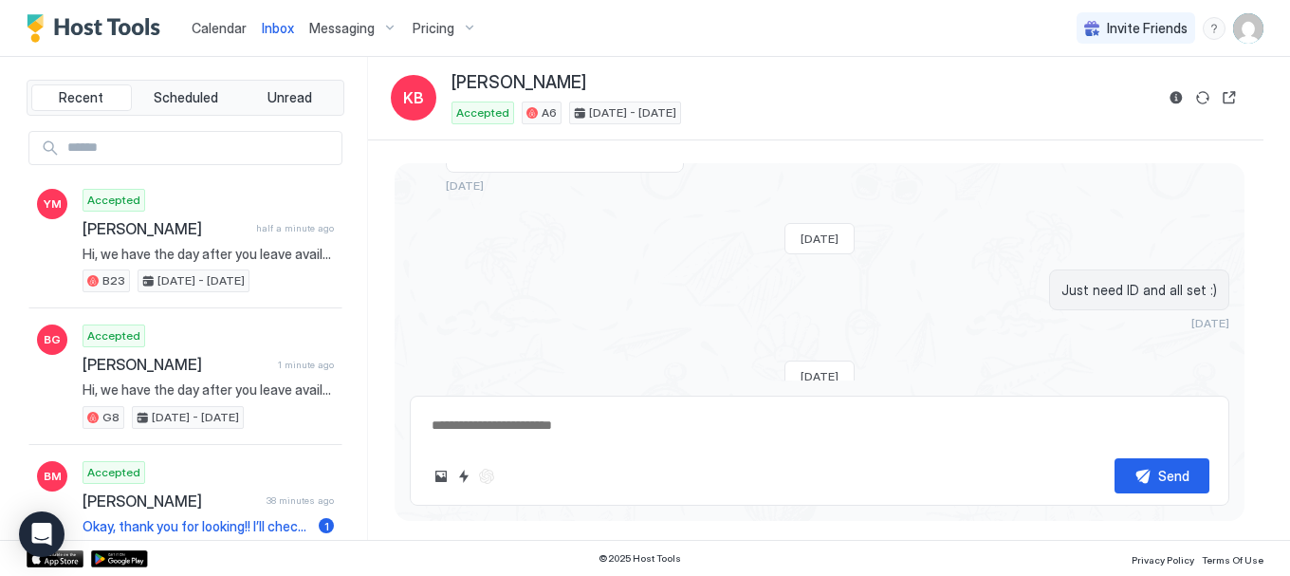
click at [209, 25] on span "Calendar" at bounding box center [219, 28] width 55 height 16
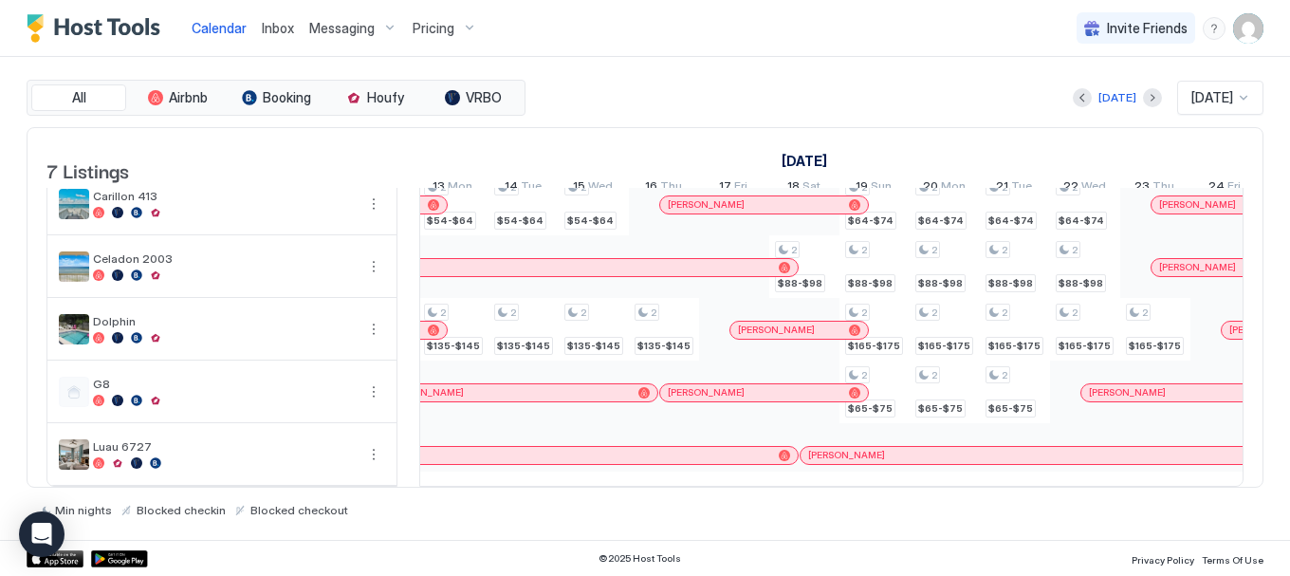
scroll to position [0, 1719]
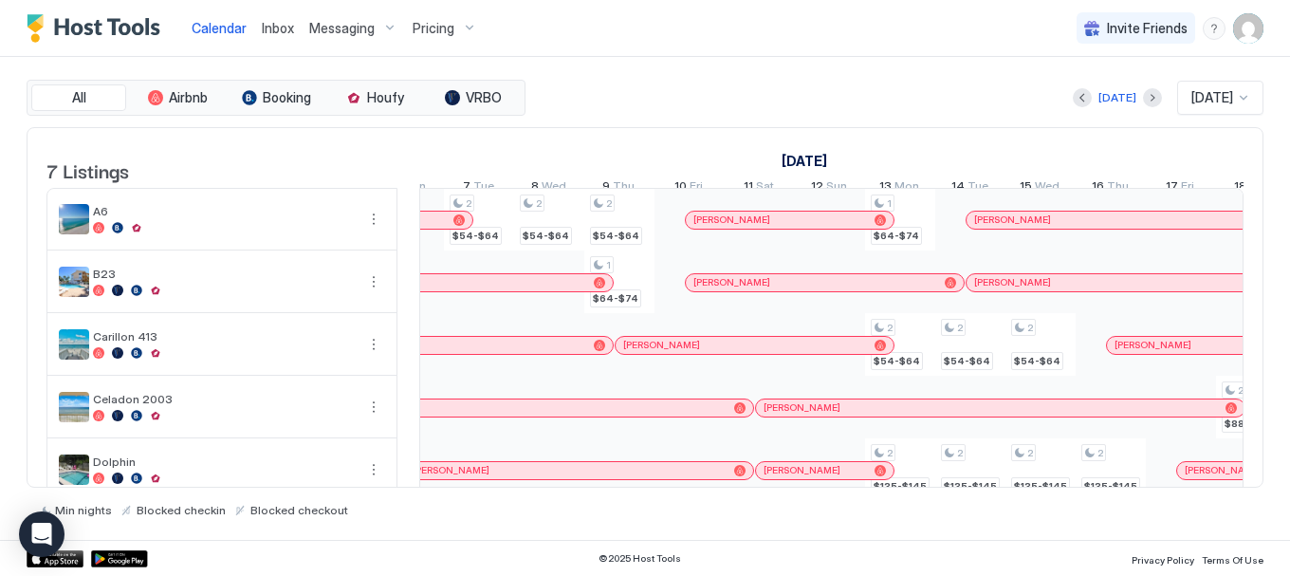
click at [337, 25] on span "Messaging" at bounding box center [341, 28] width 65 height 17
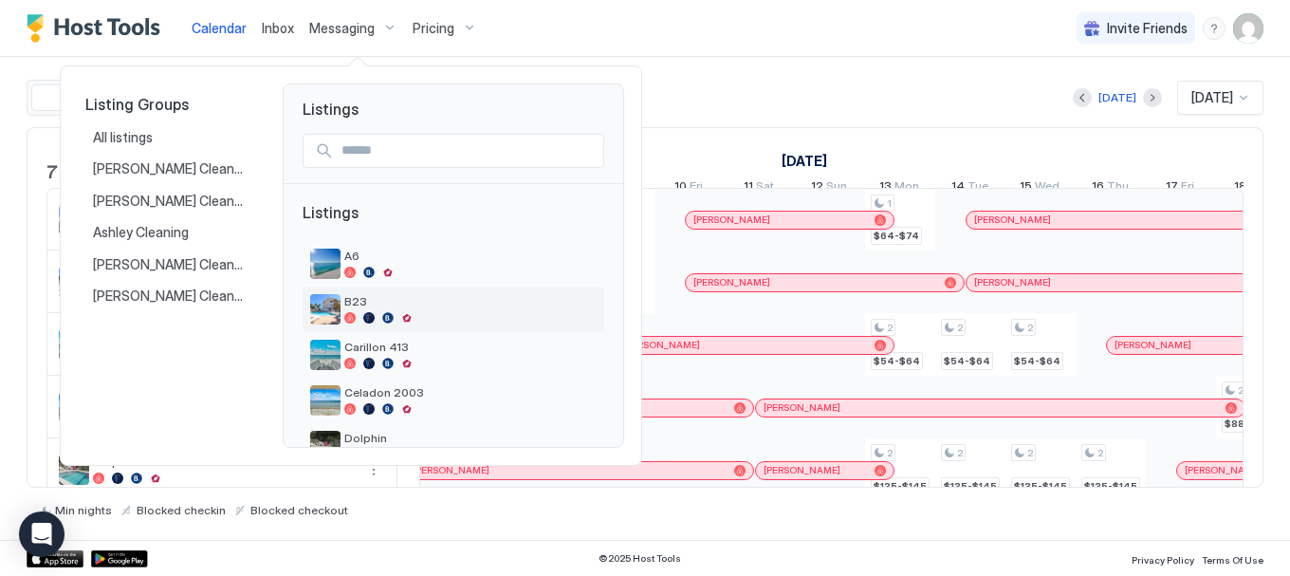
click at [329, 311] on img "listing image" at bounding box center [325, 309] width 30 height 30
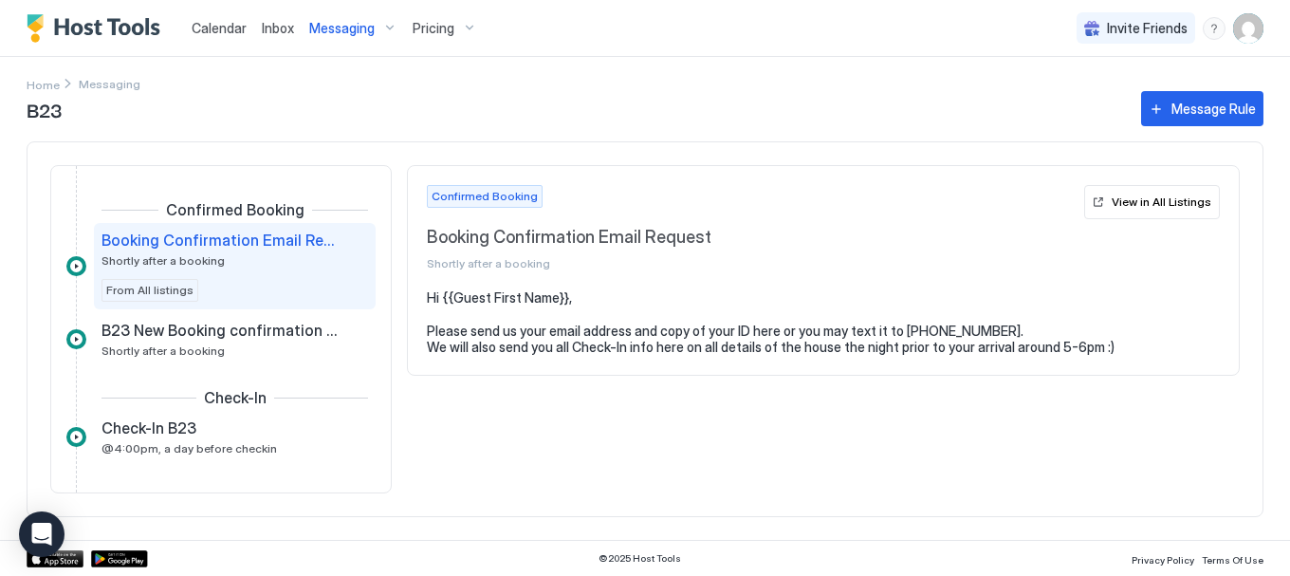
click at [376, 424] on div "Confirmed Booking Booking Confirmation Email Request Shortly after a booking Fr…" at bounding box center [221, 329] width 342 height 328
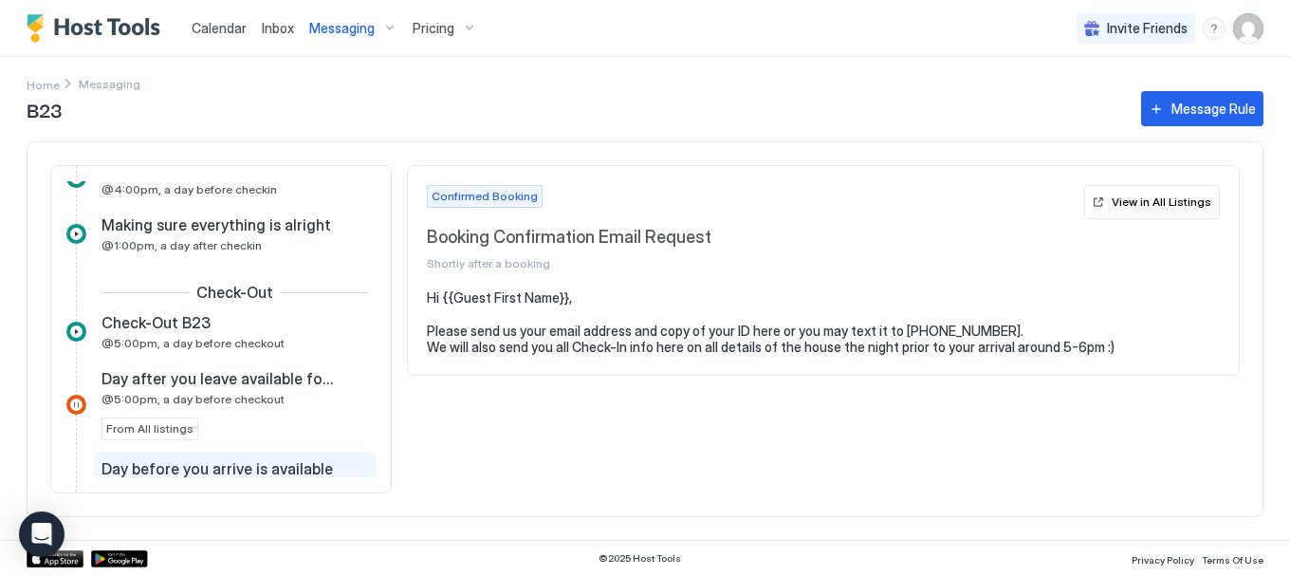
click at [242, 456] on div "Day before you arrive is available @5:00pm, a day before checkout From All list…" at bounding box center [235, 495] width 282 height 86
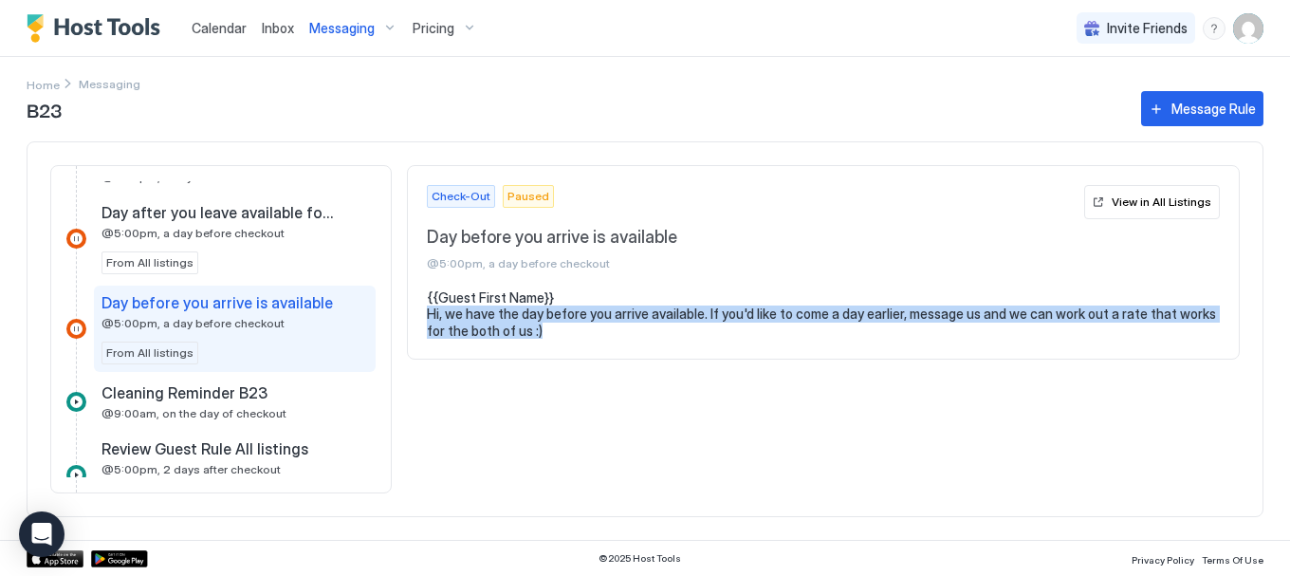
drag, startPoint x: 522, startPoint y: 332, endPoint x: 425, endPoint y: 314, distance: 98.4
click at [425, 314] on section "{{Guest First Name}} Hi, we have the day before you arrive available. If you'd …" at bounding box center [823, 323] width 831 height 69
copy pre "Hi, we have the day before you arrive available. If you'd like to come a day ea…"
click at [218, 31] on span "Calendar" at bounding box center [219, 28] width 55 height 16
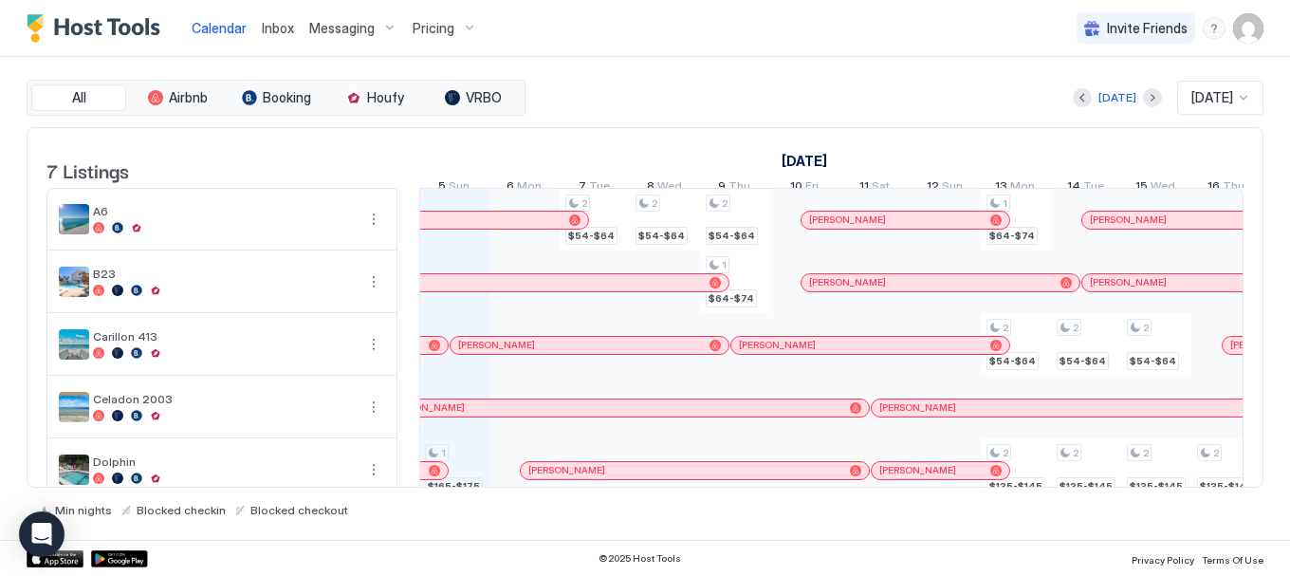
click at [824, 290] on div at bounding box center [824, 282] width 15 height 15
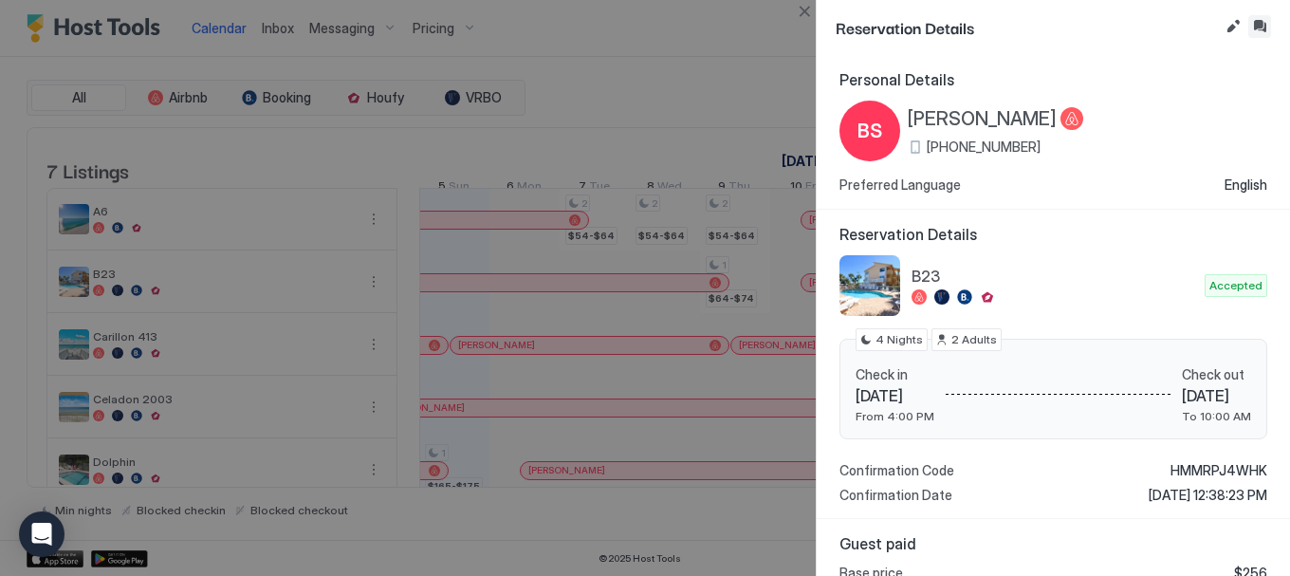
click at [1254, 28] on button "Inbox" at bounding box center [1259, 26] width 23 height 23
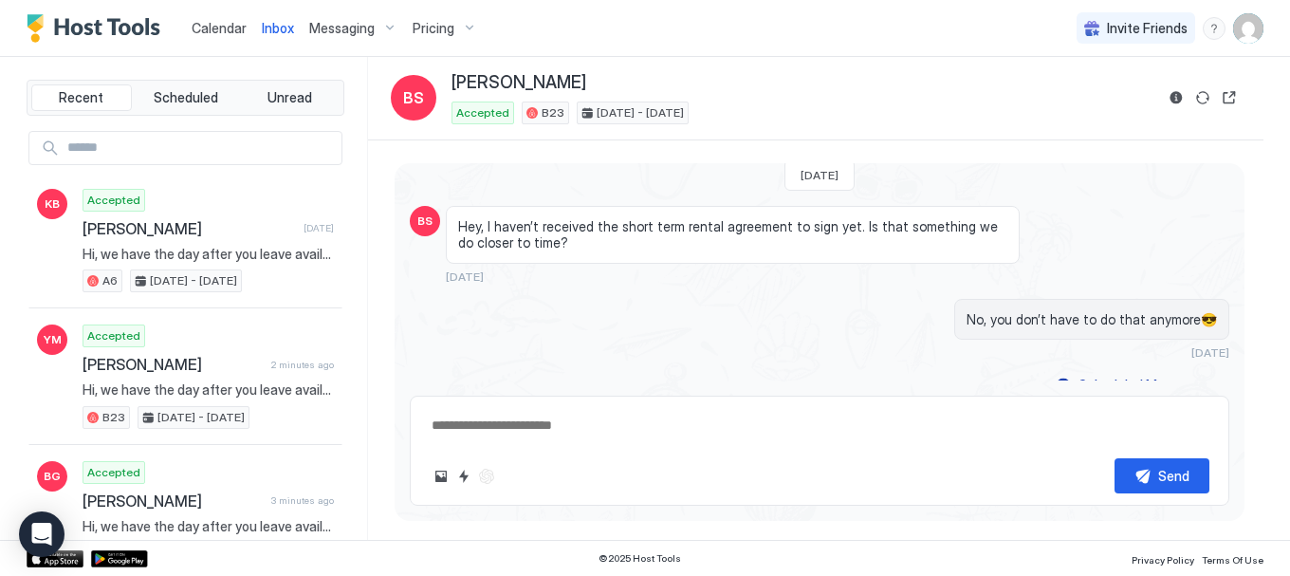
click at [804, 432] on textarea at bounding box center [820, 425] width 780 height 35
paste textarea "**********"
type textarea "*"
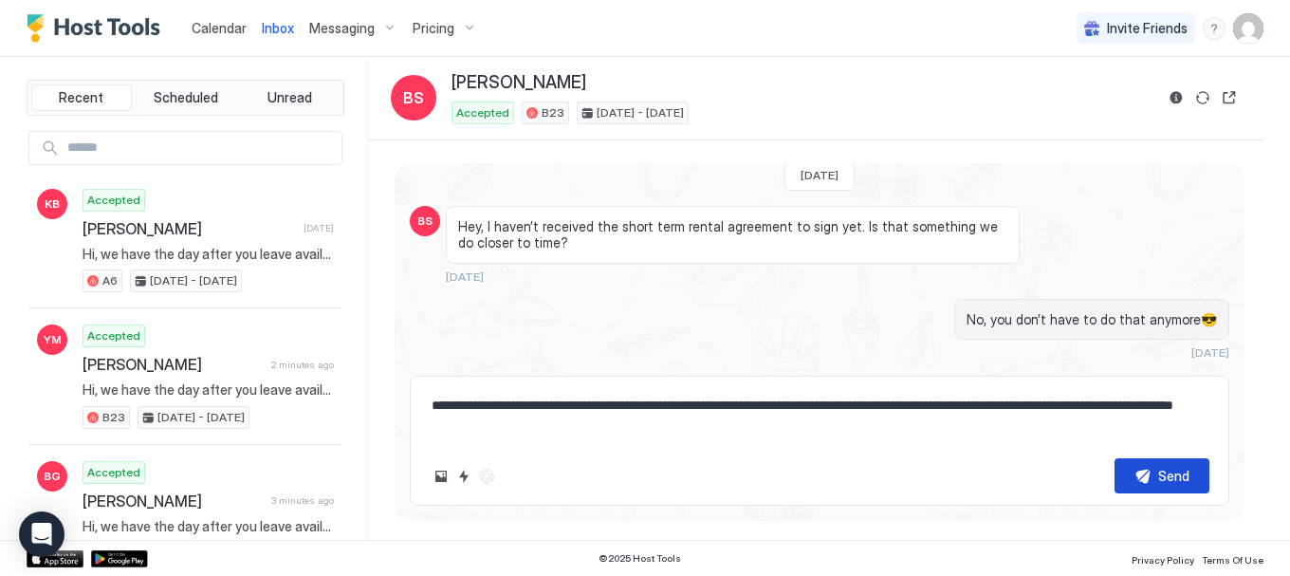
type textarea "**********"
click at [1166, 470] on div "Send" at bounding box center [1173, 476] width 31 height 20
type textarea "*"
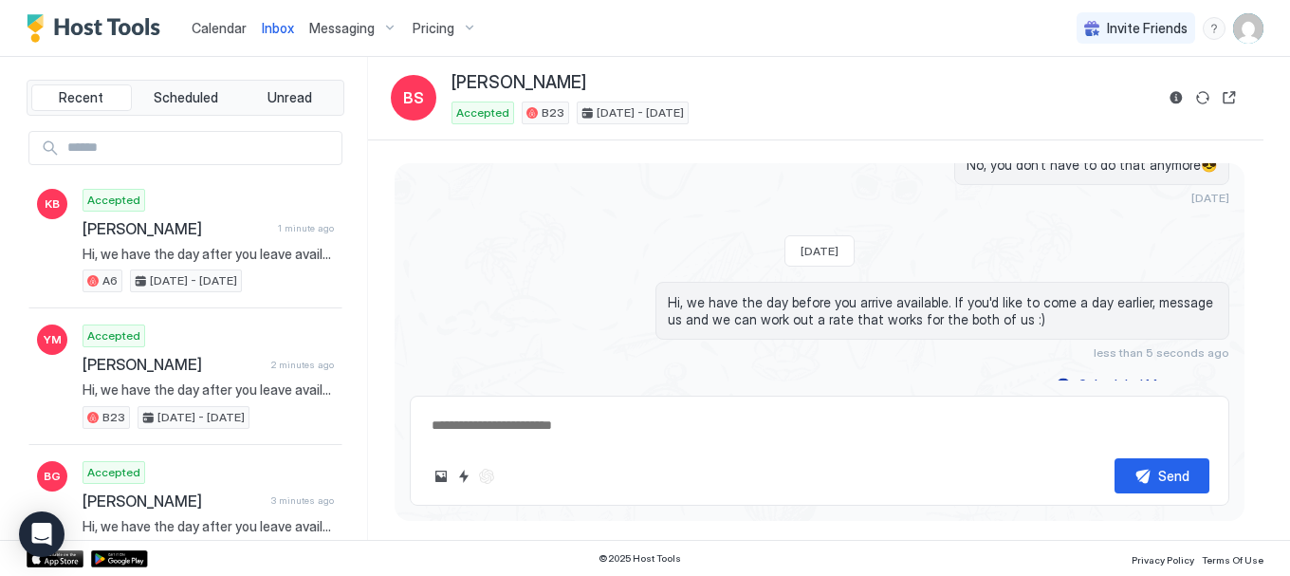
click at [209, 36] on link "Calendar" at bounding box center [219, 28] width 55 height 20
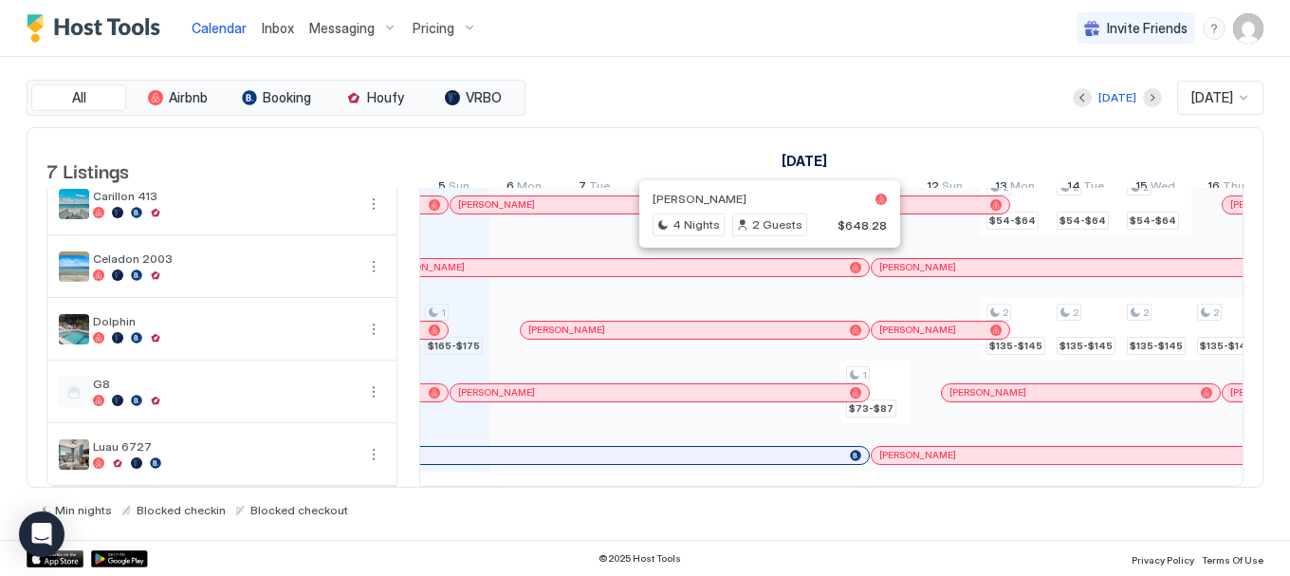
click at [1010, 386] on div "[PERSON_NAME]" at bounding box center [1072, 392] width 244 height 12
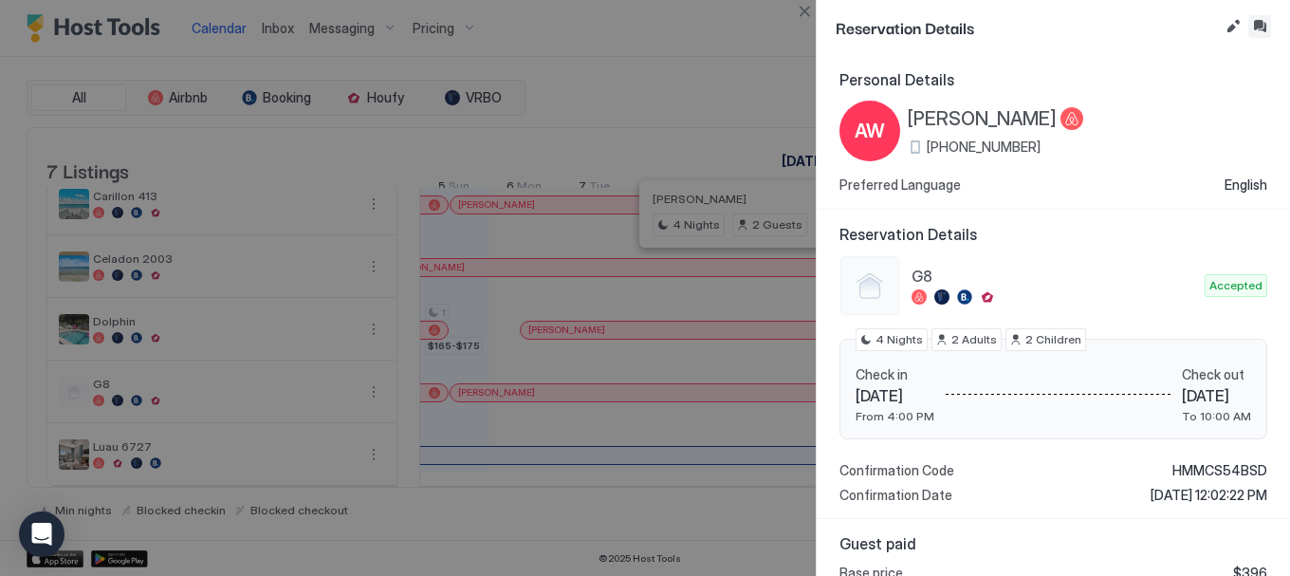
click at [1254, 28] on button "Inbox" at bounding box center [1259, 26] width 23 height 23
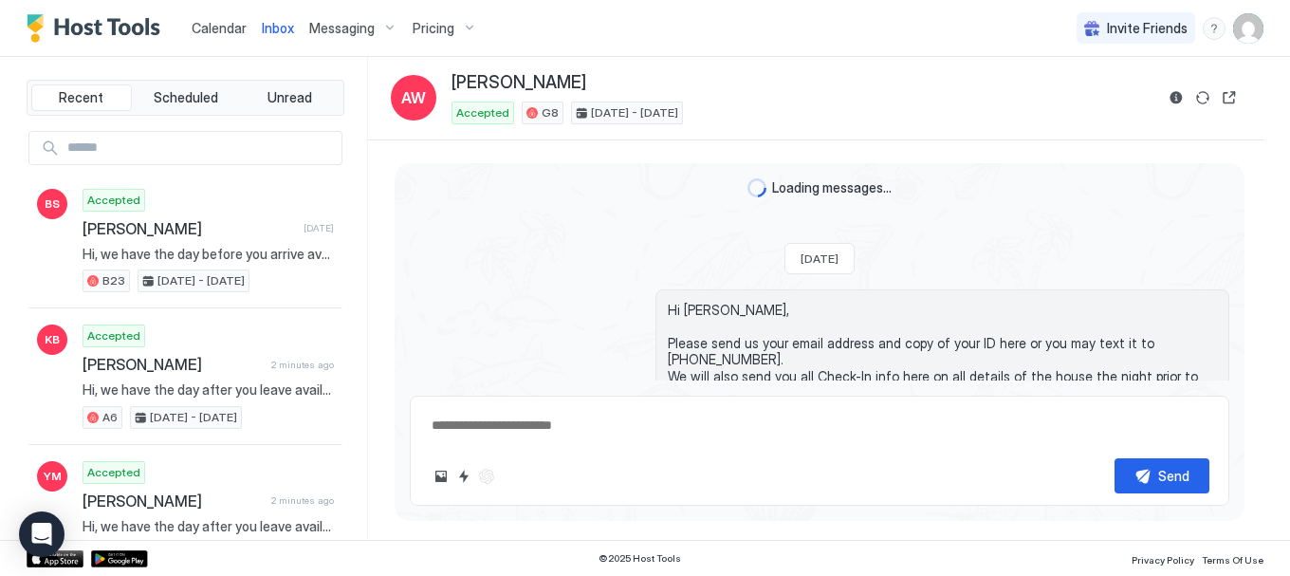
click at [674, 417] on textarea at bounding box center [820, 425] width 780 height 35
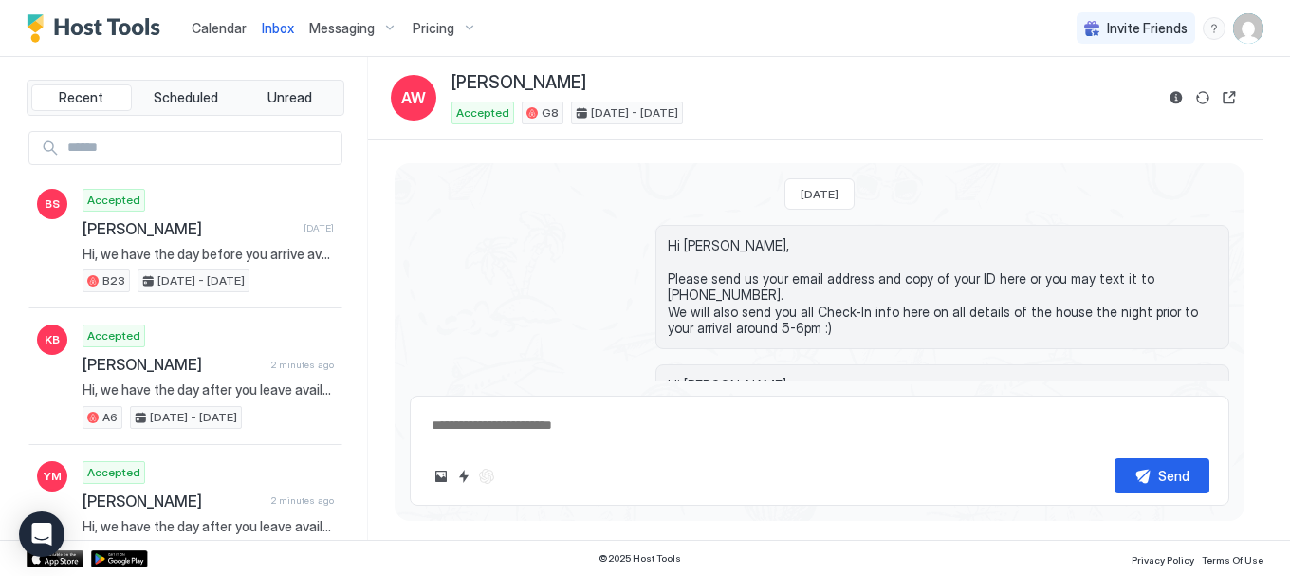
scroll to position [405, 0]
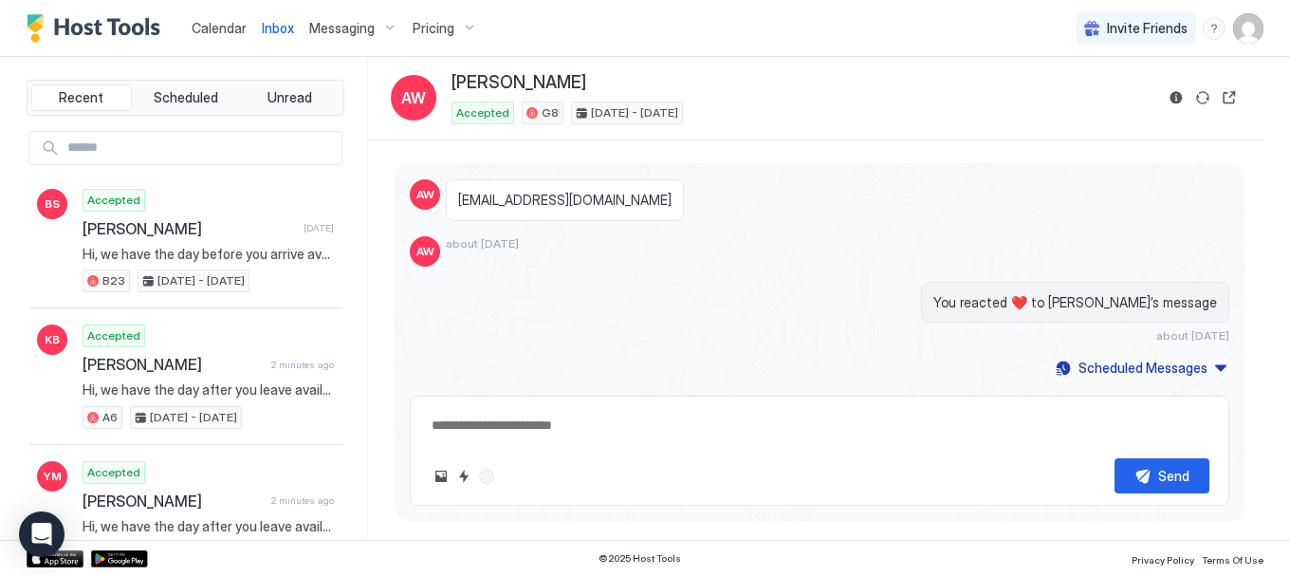
paste textarea "**********"
type textarea "*"
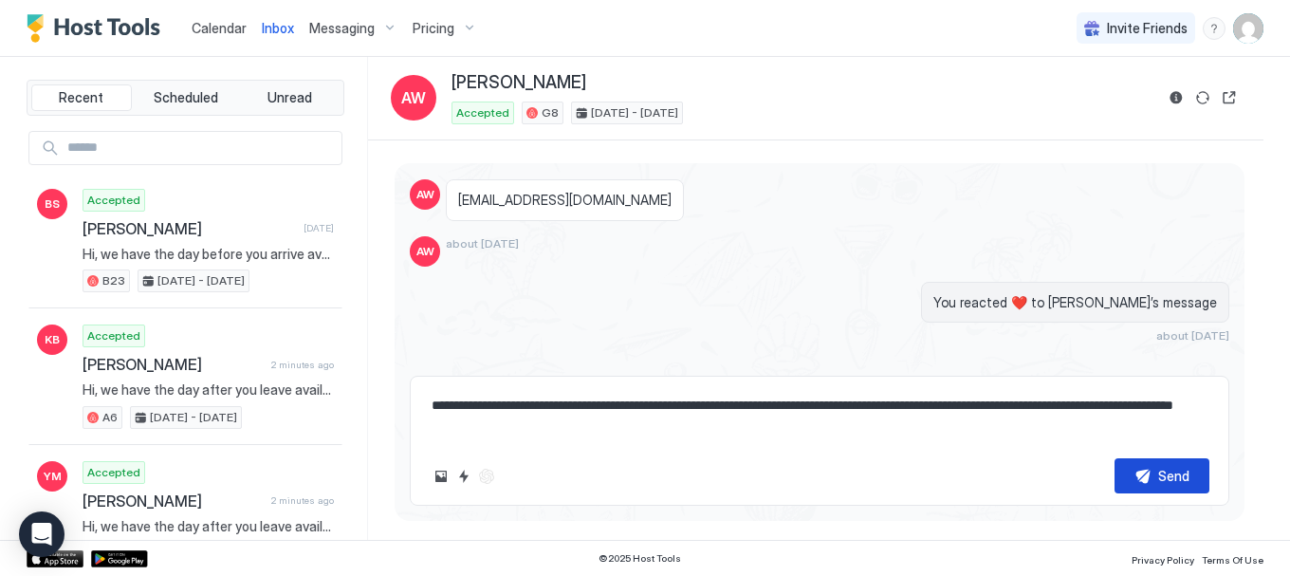
type textarea "**********"
click at [1173, 482] on div "Send" at bounding box center [1173, 476] width 31 height 20
type textarea "*"
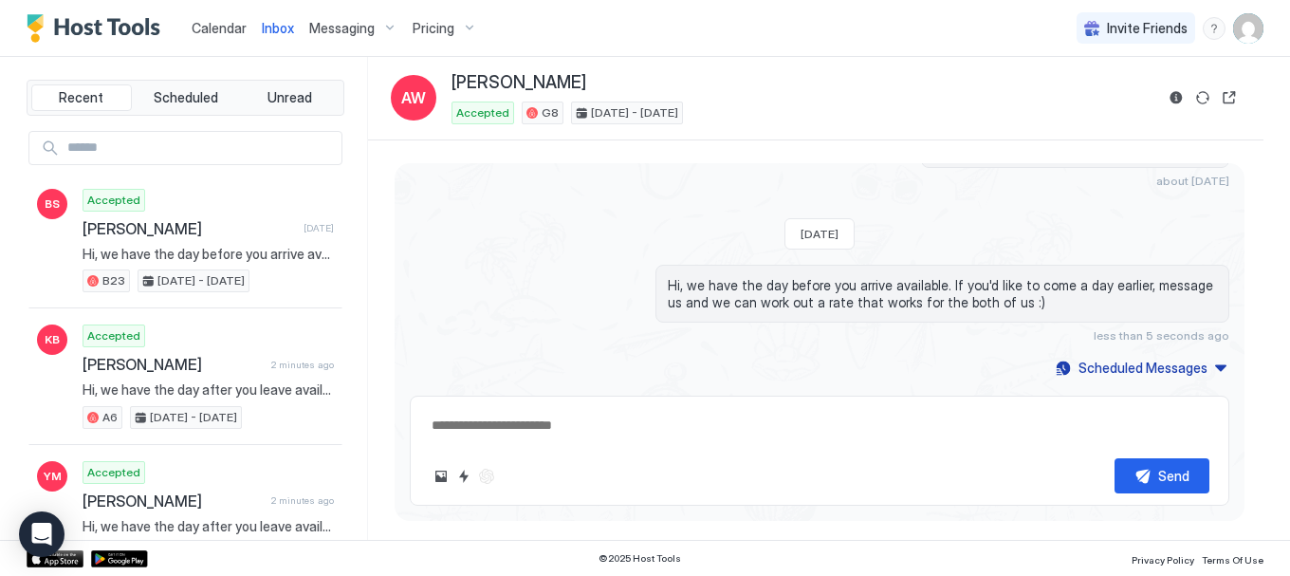
scroll to position [332, 0]
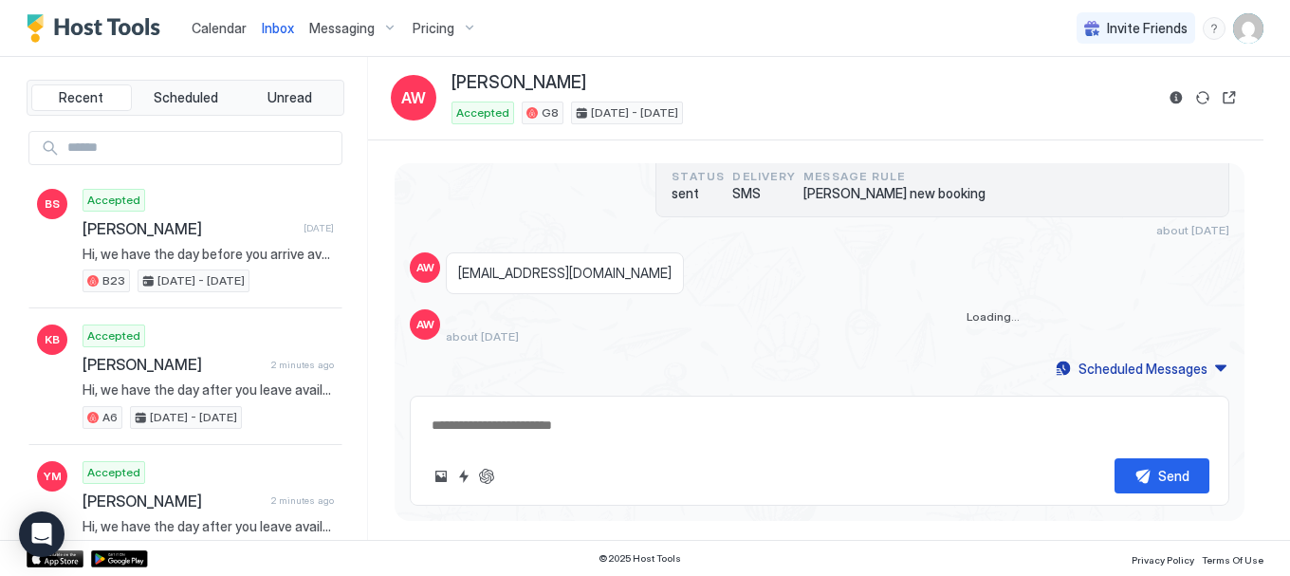
click at [225, 28] on span "Calendar" at bounding box center [219, 28] width 55 height 16
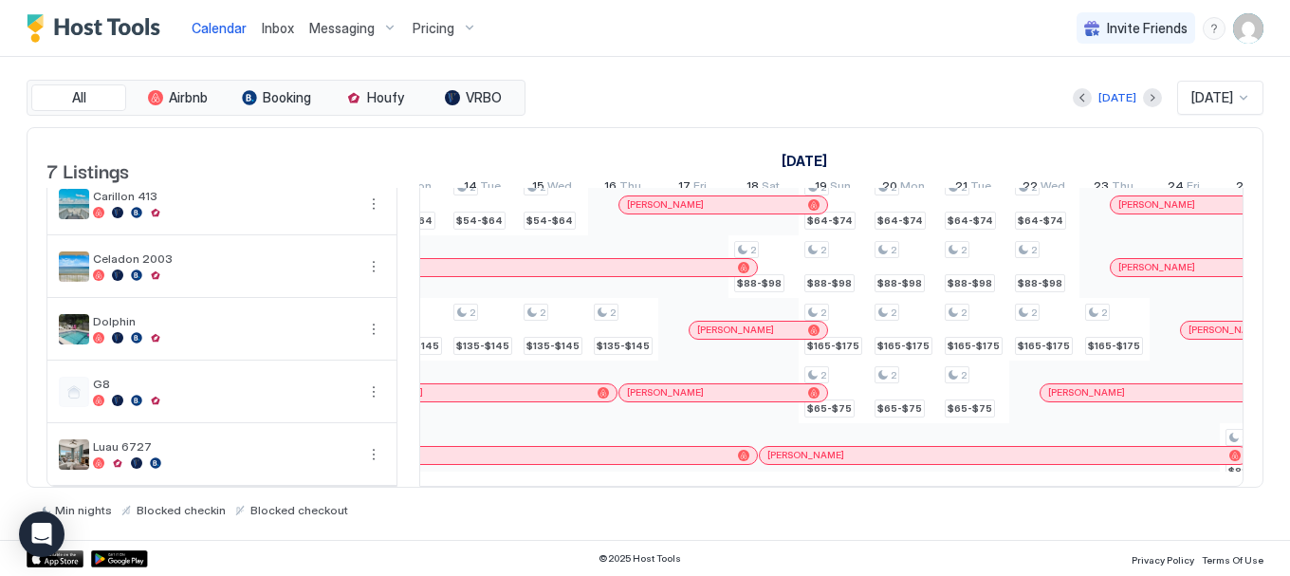
scroll to position [0, 1742]
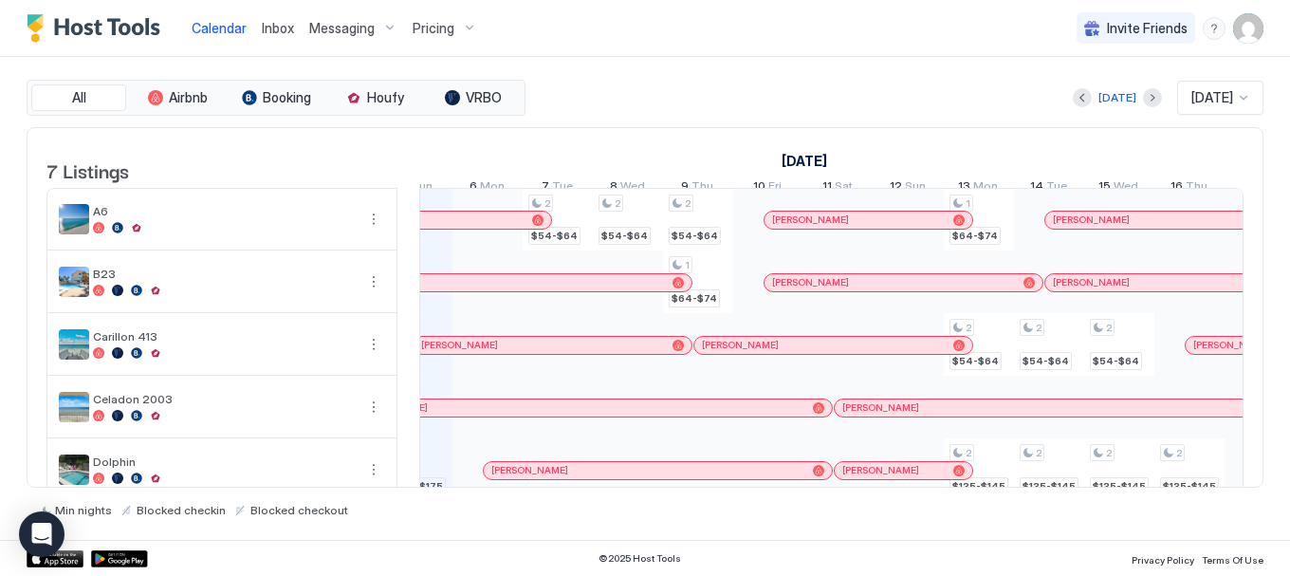
click at [1091, 226] on span "[PERSON_NAME]" at bounding box center [1091, 219] width 77 height 12
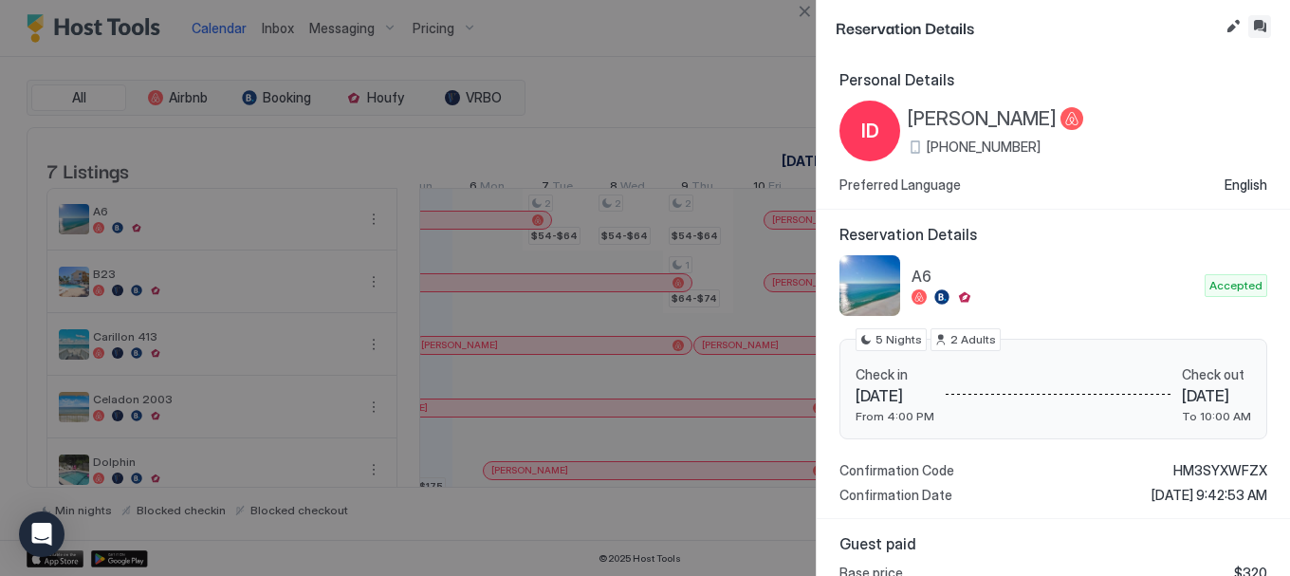
click at [1259, 28] on button "Inbox" at bounding box center [1259, 26] width 23 height 23
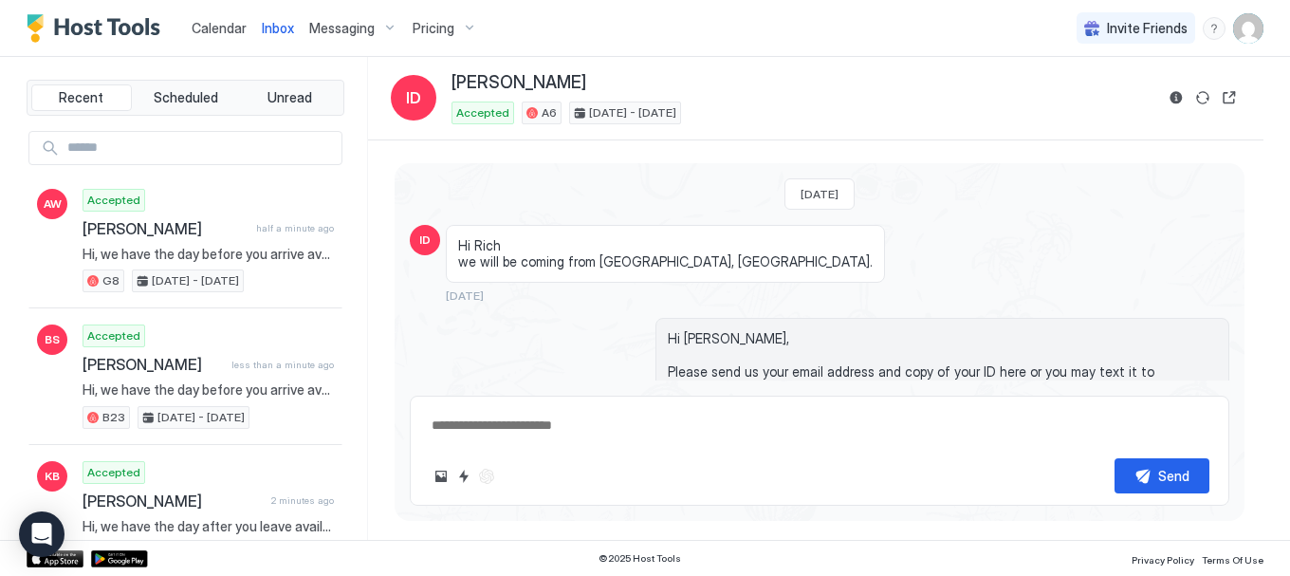
click at [590, 433] on textarea at bounding box center [820, 425] width 780 height 35
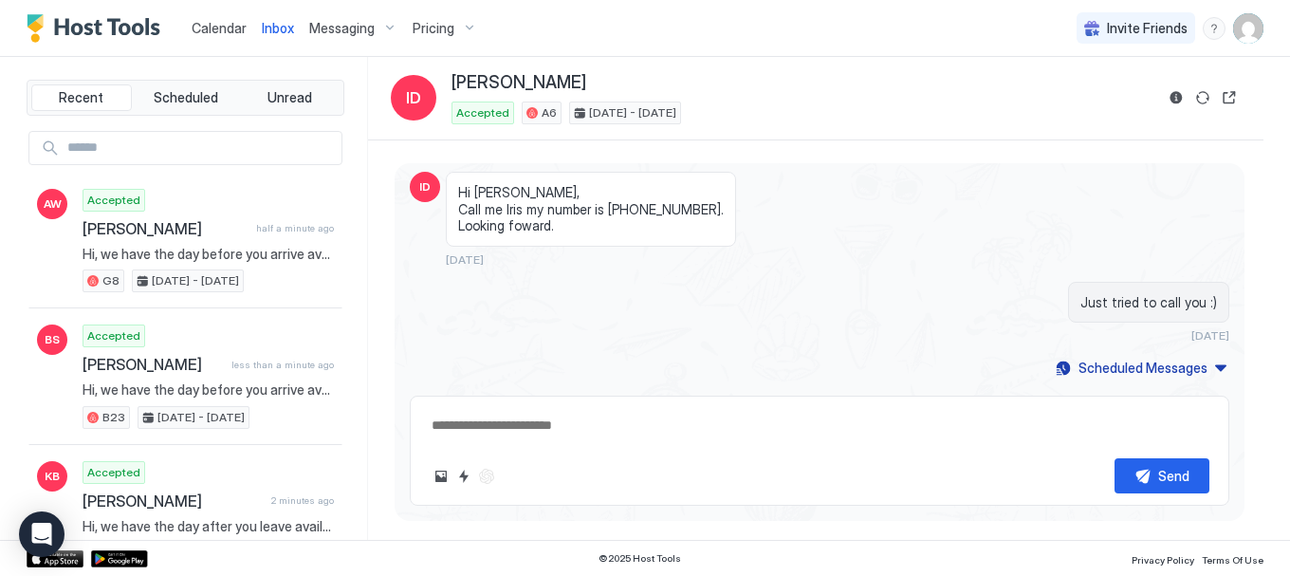
paste textarea "**********"
type textarea "*"
type textarea "**********"
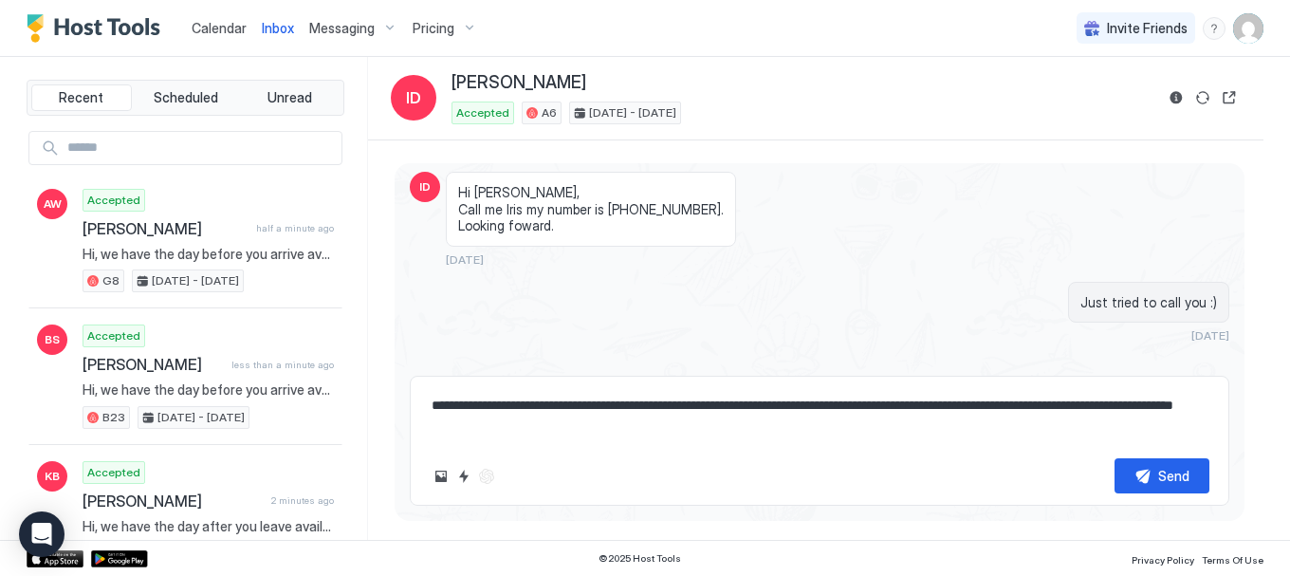
type textarea "*"
type textarea "**********"
click at [1168, 471] on div "Send" at bounding box center [1173, 476] width 31 height 20
type textarea "*"
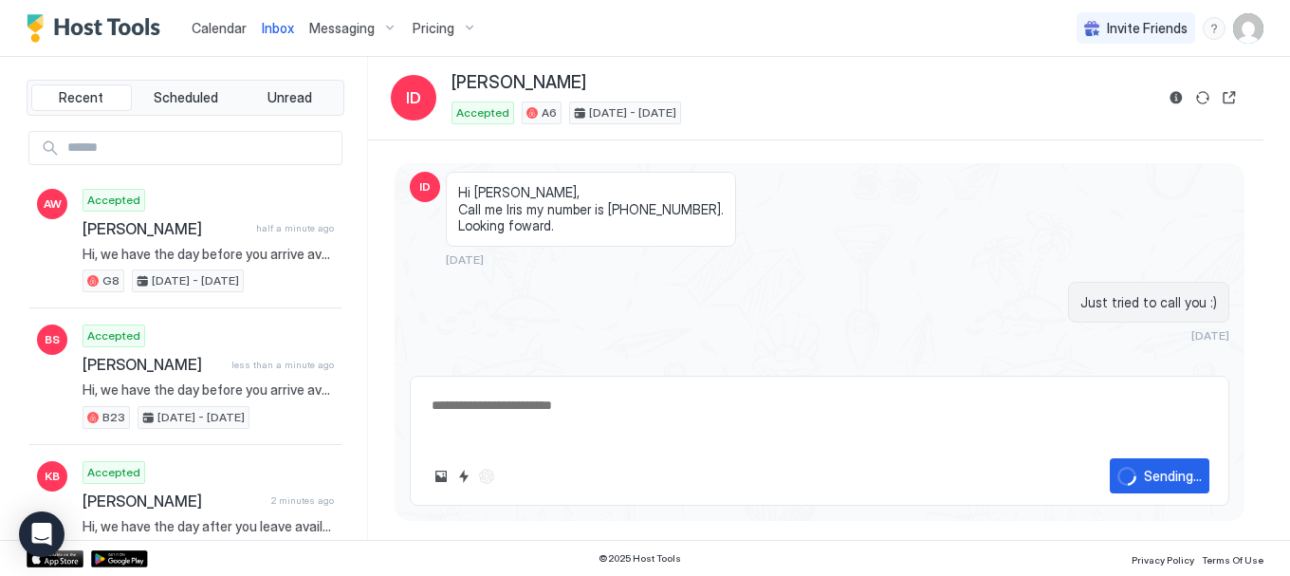
type textarea "*"
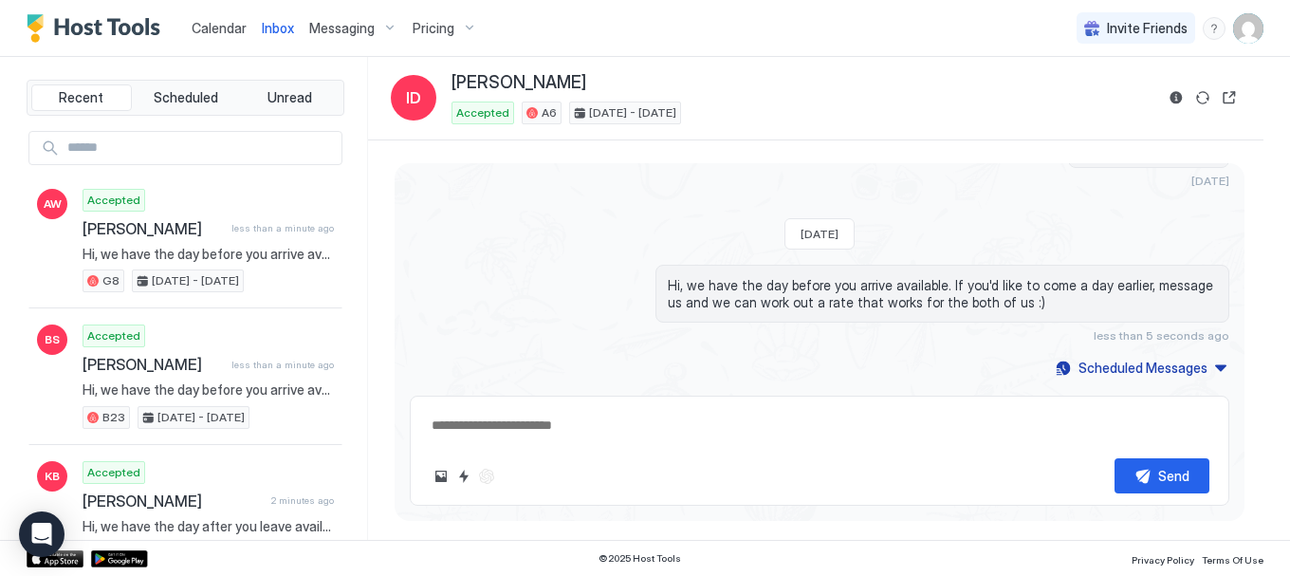
click at [212, 22] on span "Calendar" at bounding box center [219, 28] width 55 height 16
